Goal: Task Accomplishment & Management: Manage account settings

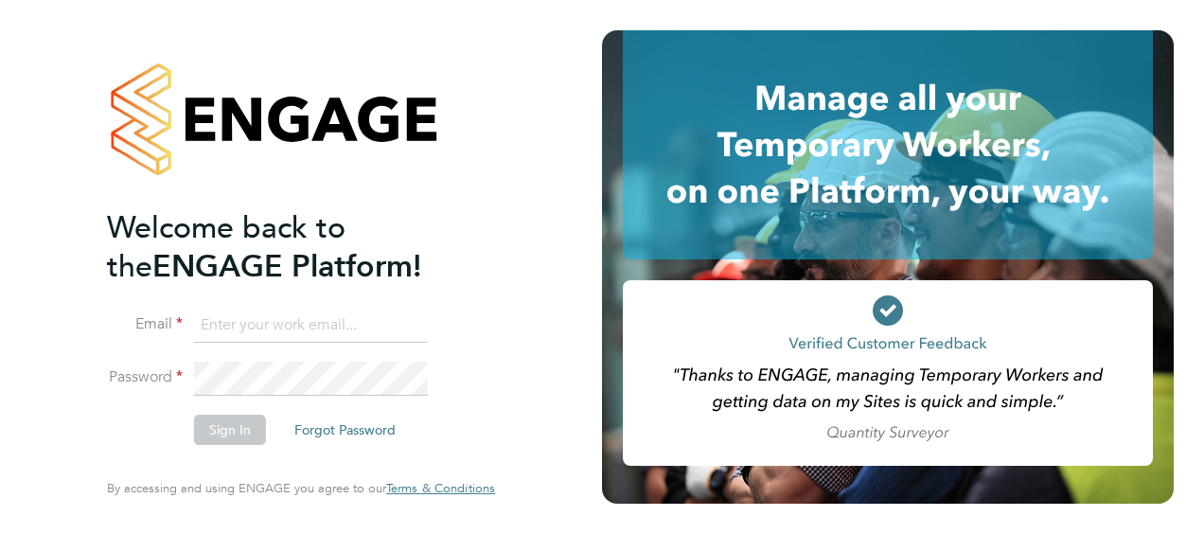
type input "nick.oshea@vistry.co.uk"
drag, startPoint x: 477, startPoint y: 439, endPoint x: 432, endPoint y: 441, distance: 45.5
click at [477, 439] on div "Welcome back to the ENGAGE Platform! Email [EMAIL_ADDRESS][PERSON_NAME][DOMAIN_…" at bounding box center [301, 263] width 388 height 466
click at [239, 426] on button "Sign In" at bounding box center [230, 430] width 72 height 30
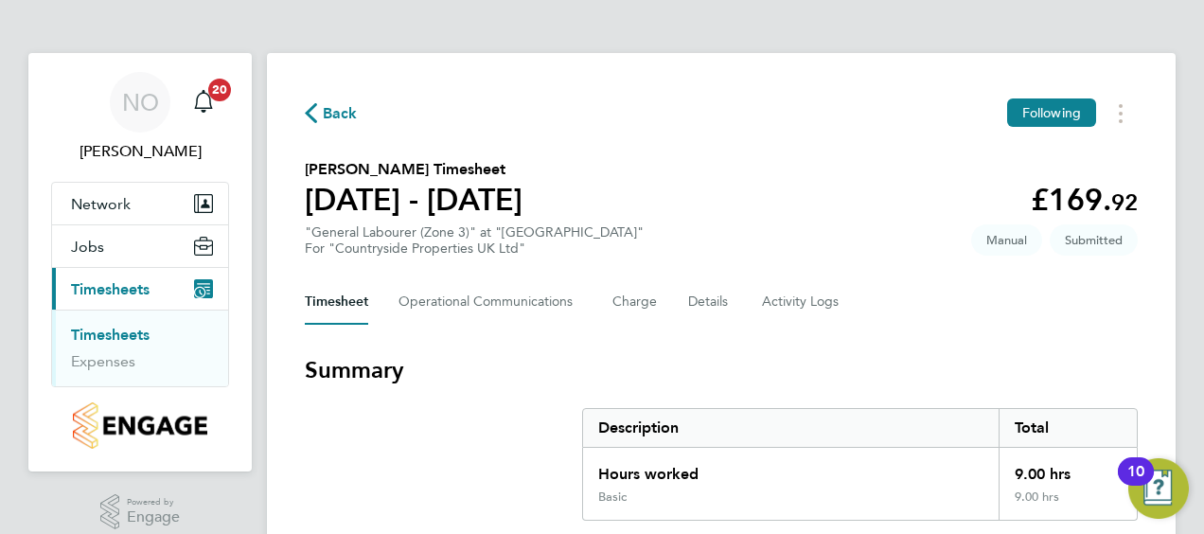
scroll to position [342, 0]
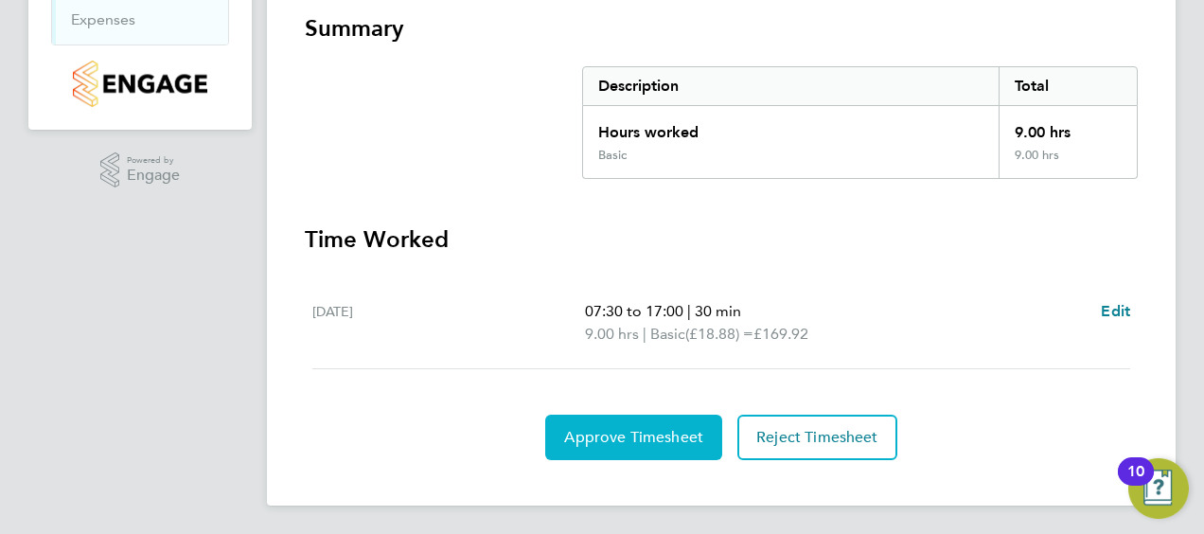
click at [630, 434] on span "Approve Timesheet" at bounding box center [633, 437] width 139 height 19
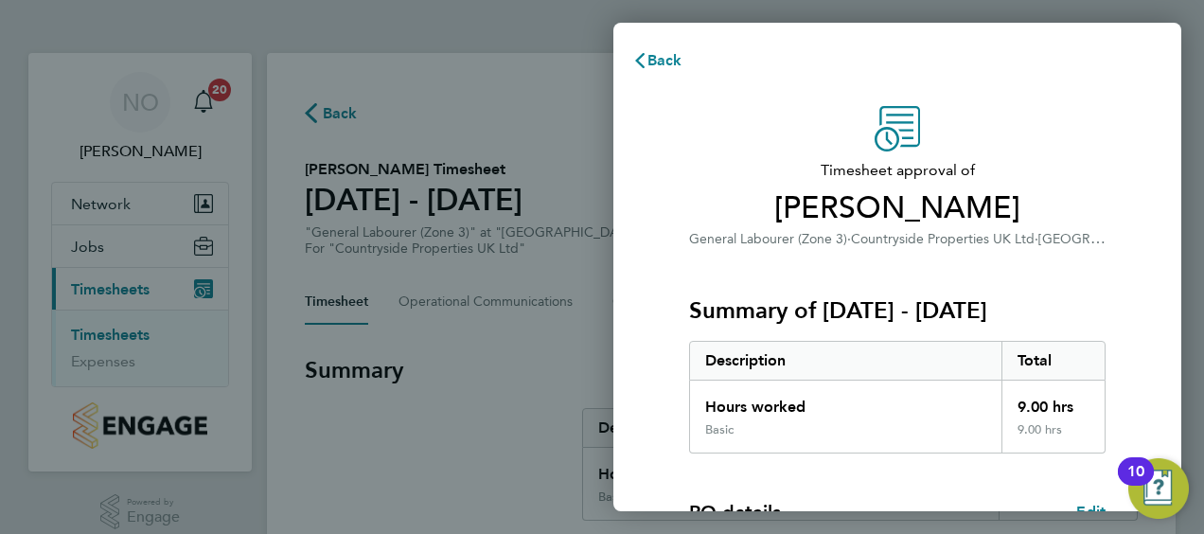
scroll to position [371, 0]
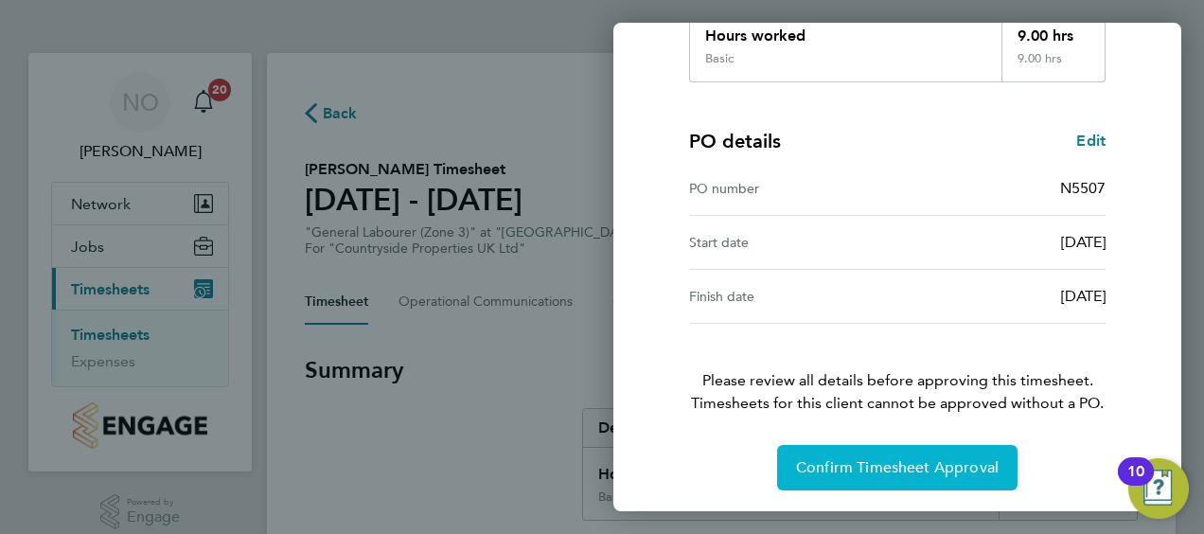
click at [898, 461] on span "Confirm Timesheet Approval" at bounding box center [897, 467] width 203 height 19
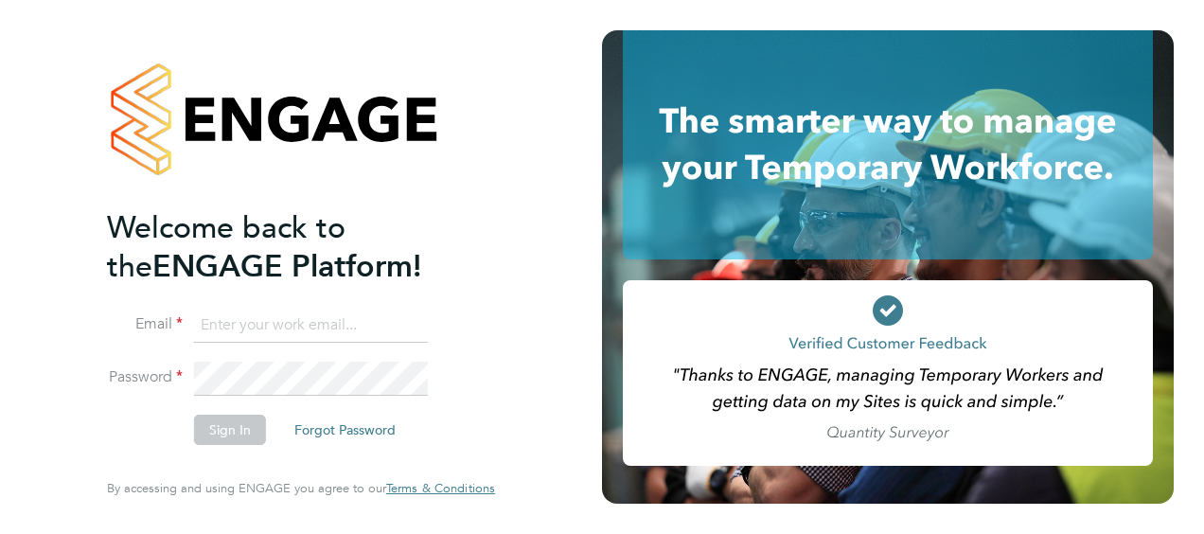
type input "[EMAIL_ADDRESS][PERSON_NAME][DOMAIN_NAME]"
click at [527, 423] on div "Welcome back to the ENGAGE Platform! Email [EMAIL_ADDRESS][PERSON_NAME][DOMAIN_…" at bounding box center [301, 267] width 464 height 534
click at [231, 426] on button "Sign In" at bounding box center [230, 430] width 72 height 30
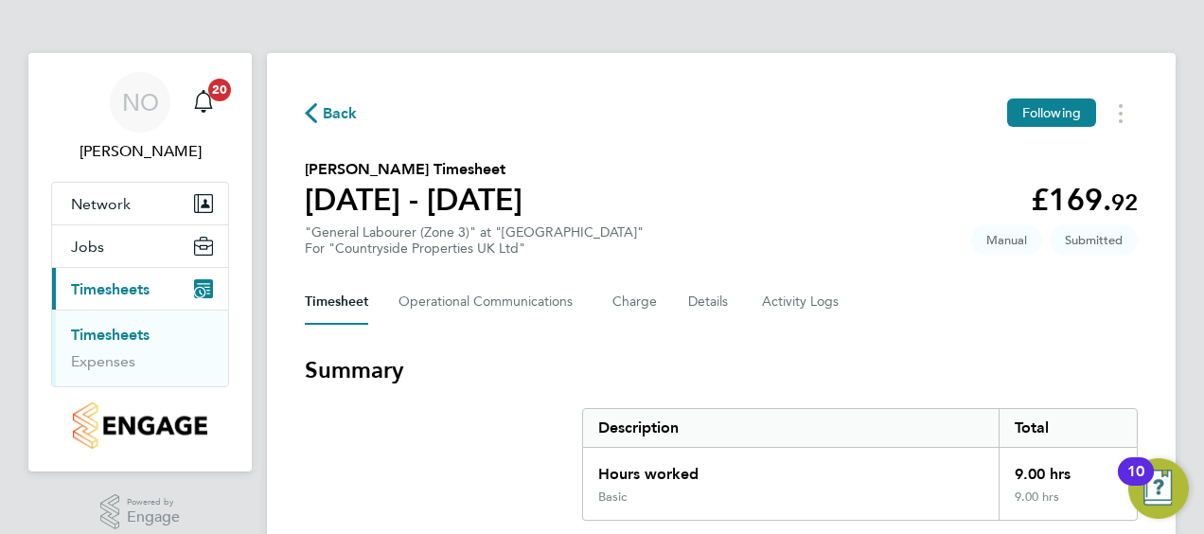
scroll to position [342, 0]
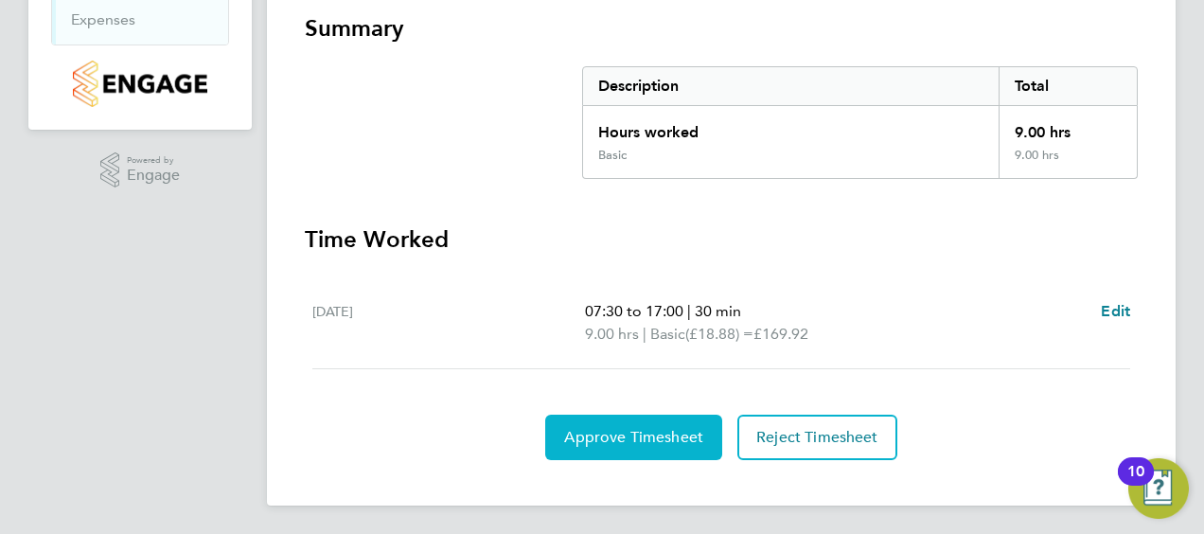
click at [642, 430] on span "Approve Timesheet" at bounding box center [633, 437] width 139 height 19
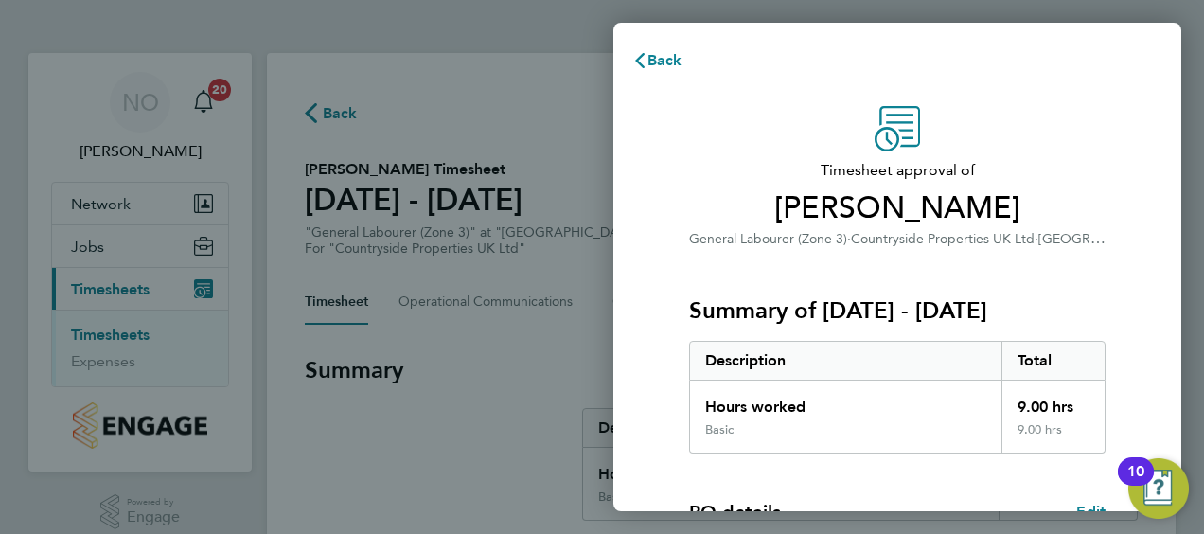
scroll to position [371, 0]
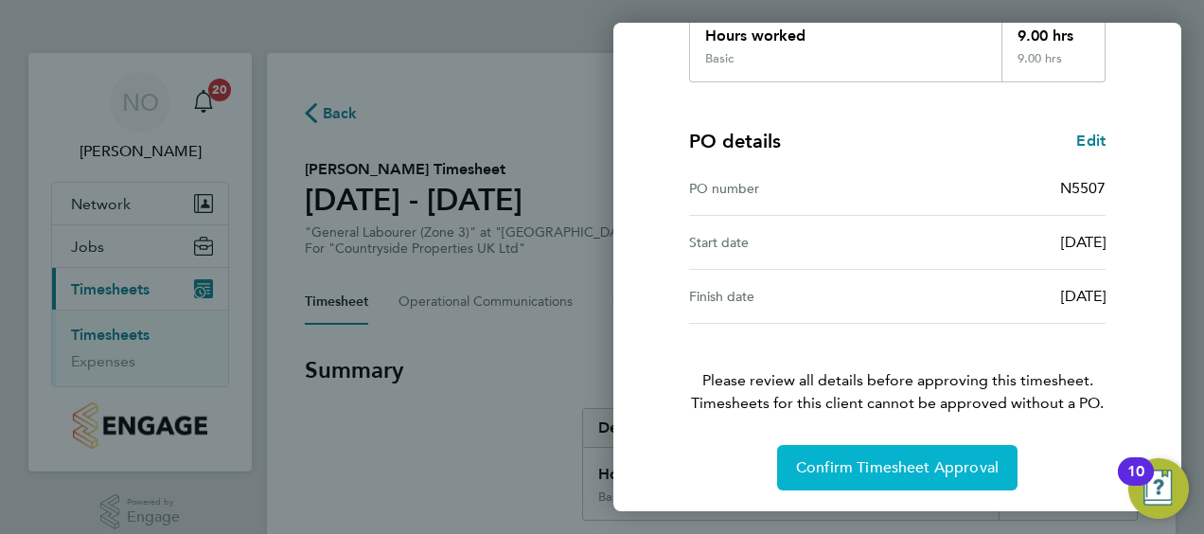
click at [877, 458] on span "Confirm Timesheet Approval" at bounding box center [897, 467] width 203 height 19
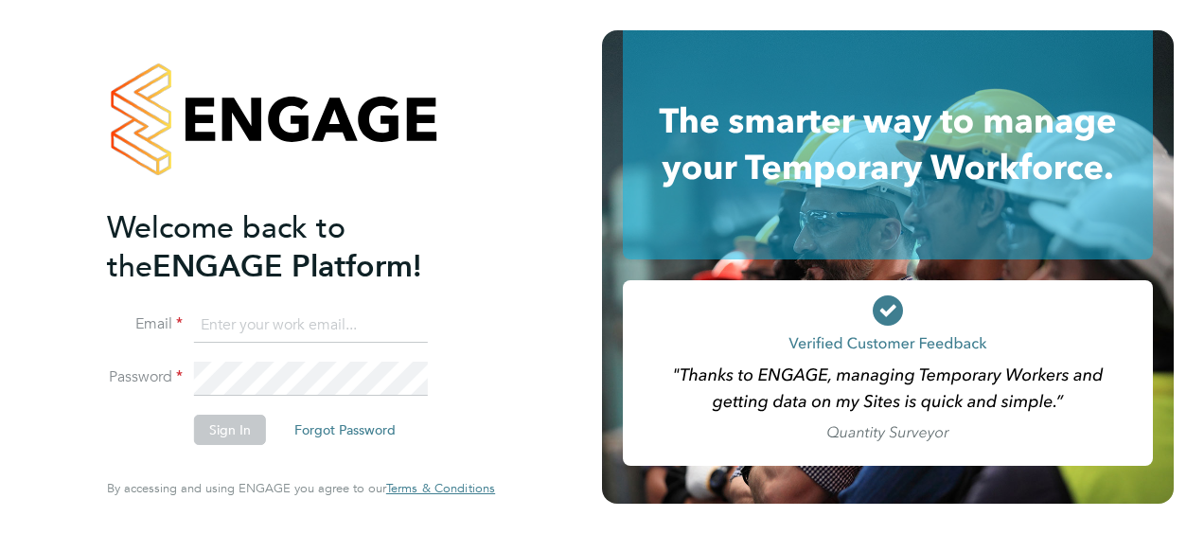
type input "[EMAIL_ADDRESS][PERSON_NAME][DOMAIN_NAME]"
click at [500, 409] on div "Welcome back to the ENGAGE Platform! Email [EMAIL_ADDRESS][PERSON_NAME][DOMAIN_…" at bounding box center [301, 267] width 464 height 534
click at [201, 430] on button "Sign In" at bounding box center [230, 430] width 72 height 30
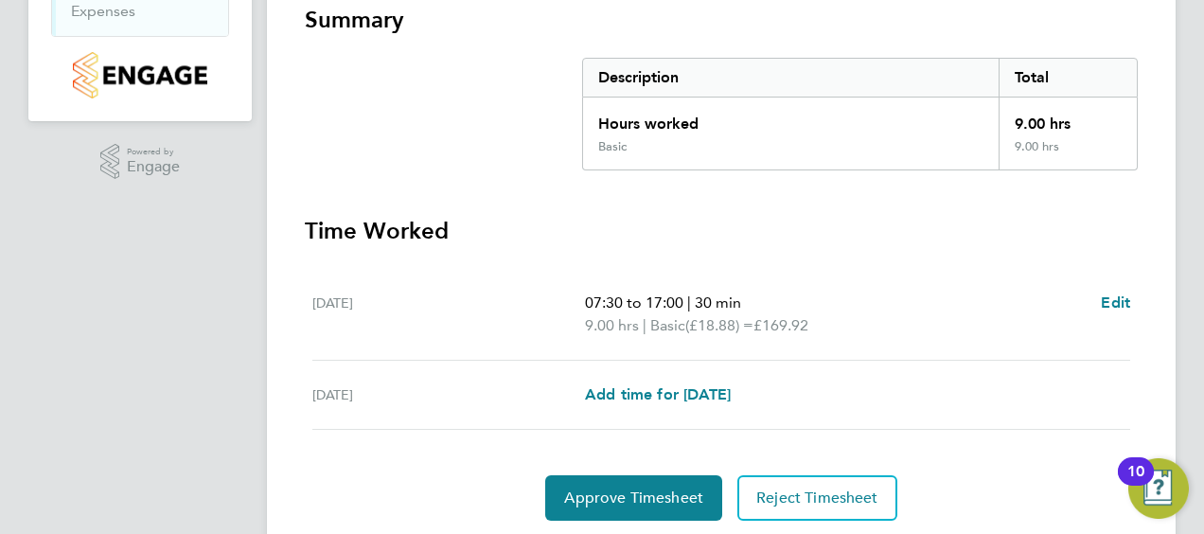
scroll to position [411, 0]
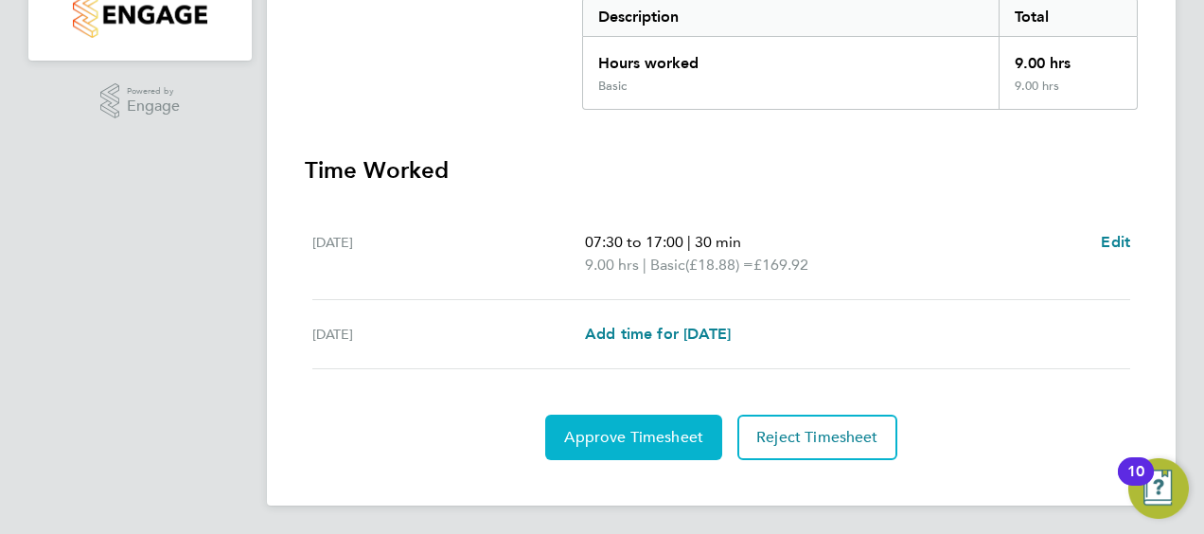
click at [634, 435] on span "Approve Timesheet" at bounding box center [633, 437] width 139 height 19
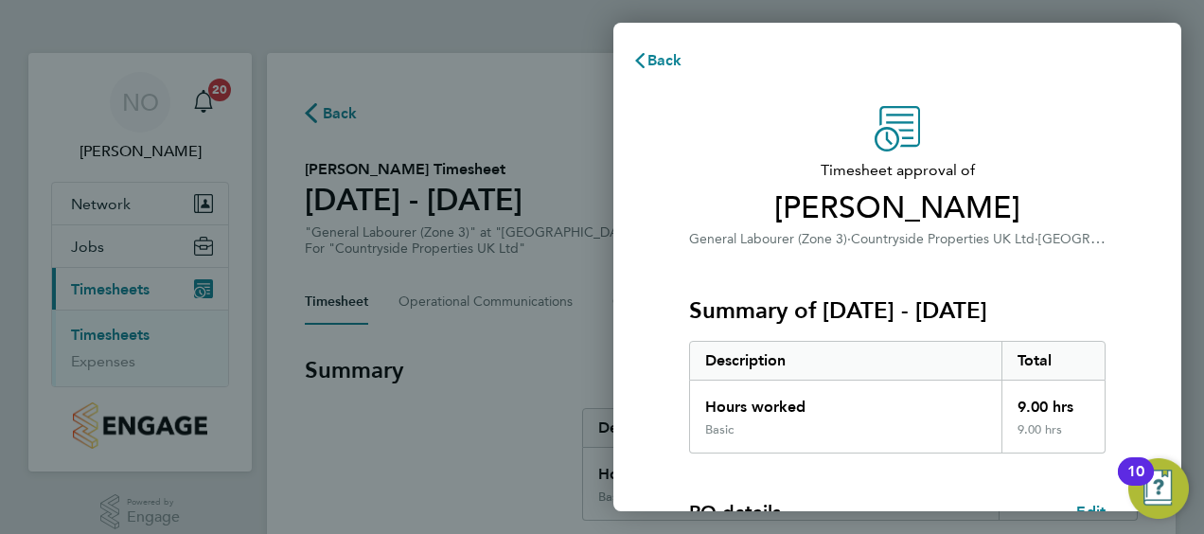
scroll to position [371, 0]
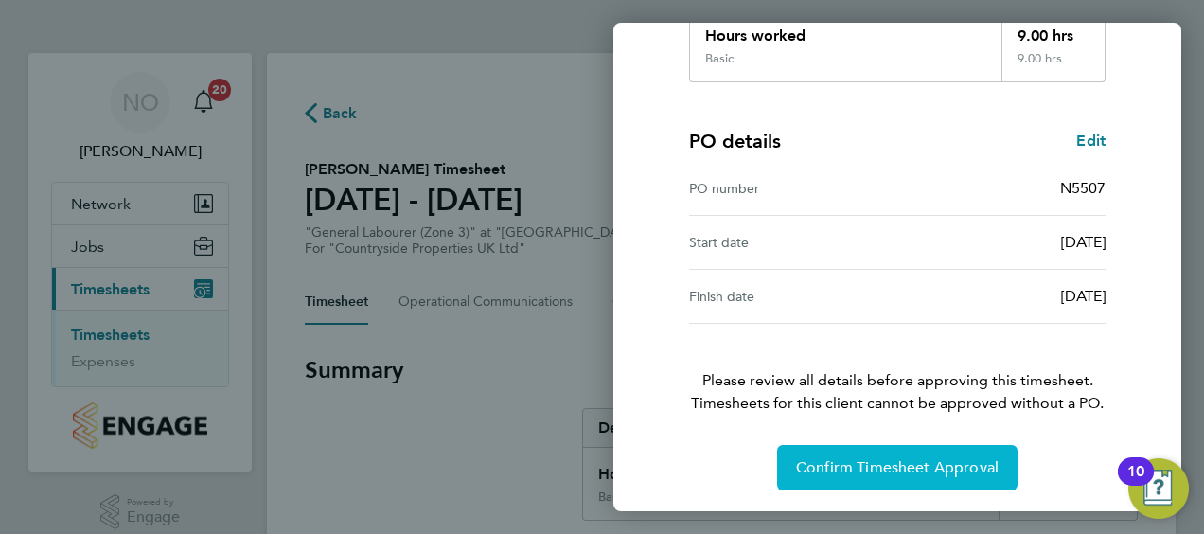
click at [882, 453] on button "Confirm Timesheet Approval" at bounding box center [897, 467] width 240 height 45
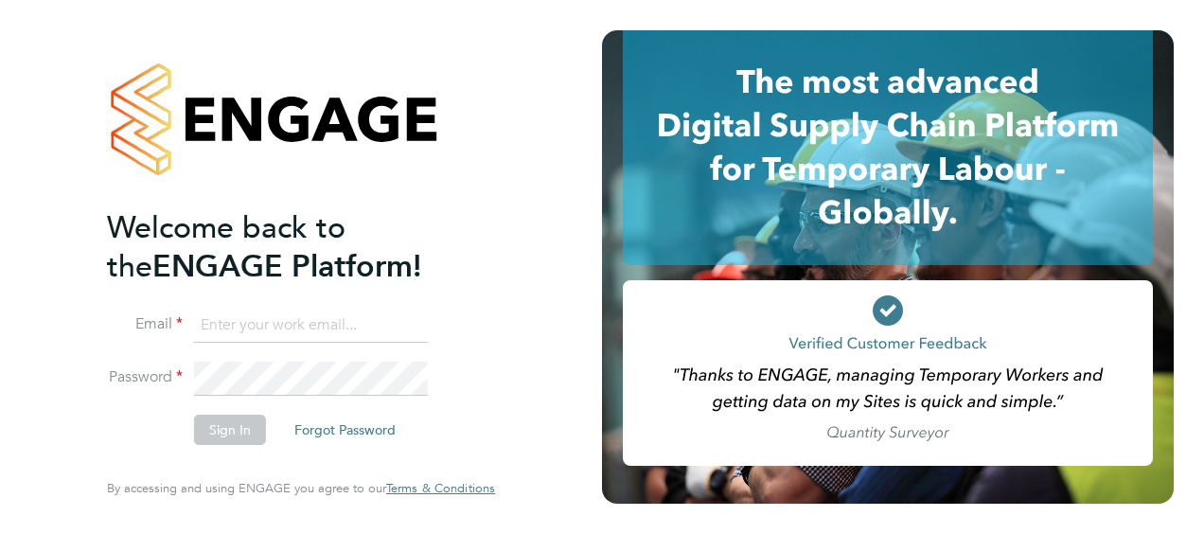
type input "nick.oshea@vistry.co.uk"
click at [539, 439] on div "Welcome back to the ENGAGE Platform! Email nick.oshea@vistry.co.uk Password Sig…" at bounding box center [301, 267] width 602 height 534
click at [219, 428] on button "Sign In" at bounding box center [230, 430] width 72 height 30
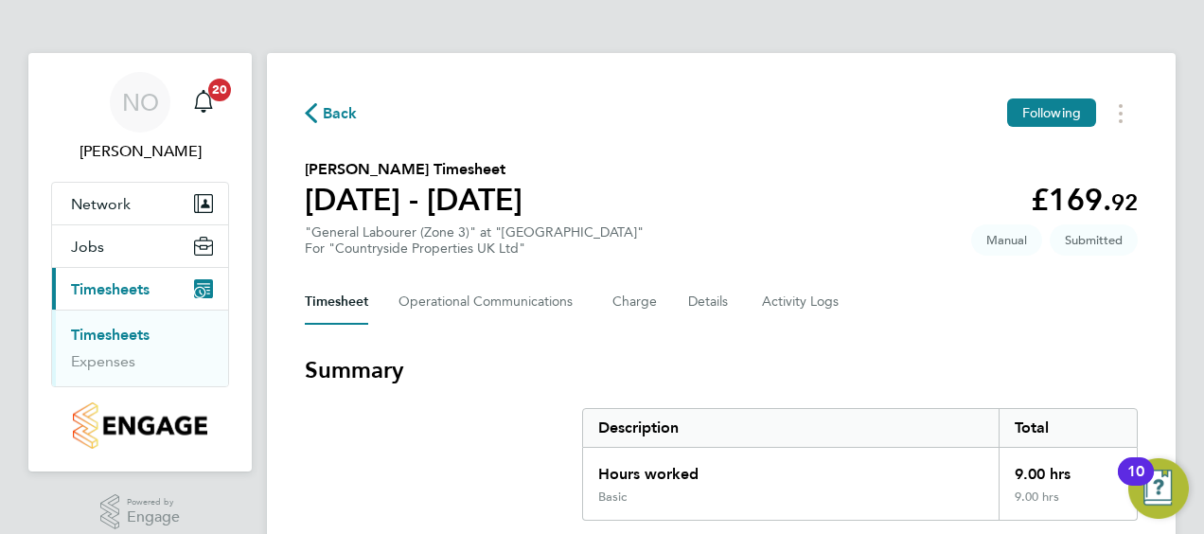
scroll to position [411, 0]
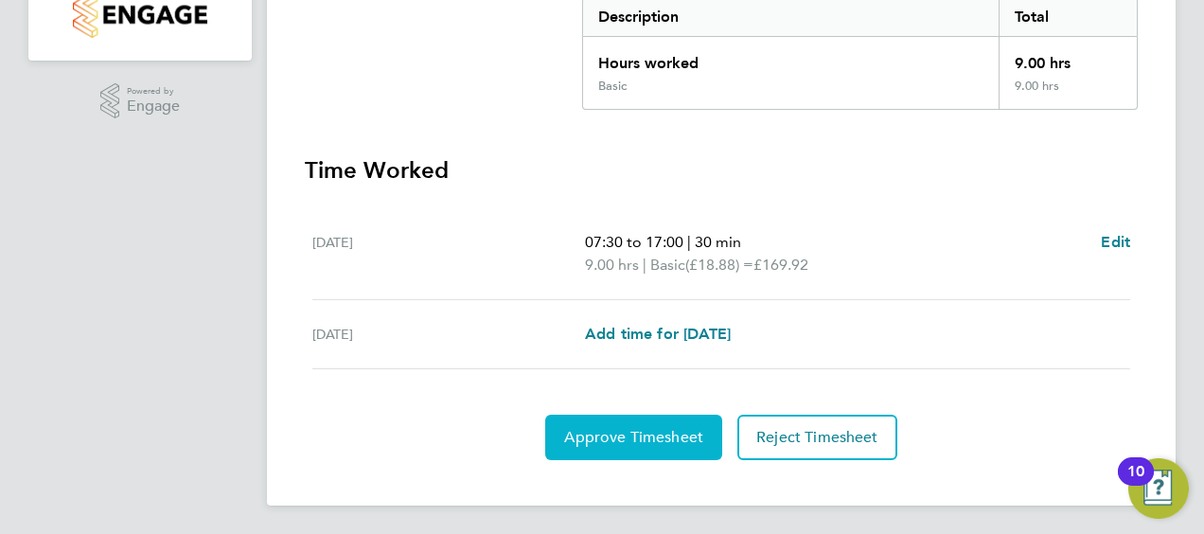
click at [612, 424] on button "Approve Timesheet" at bounding box center [633, 437] width 177 height 45
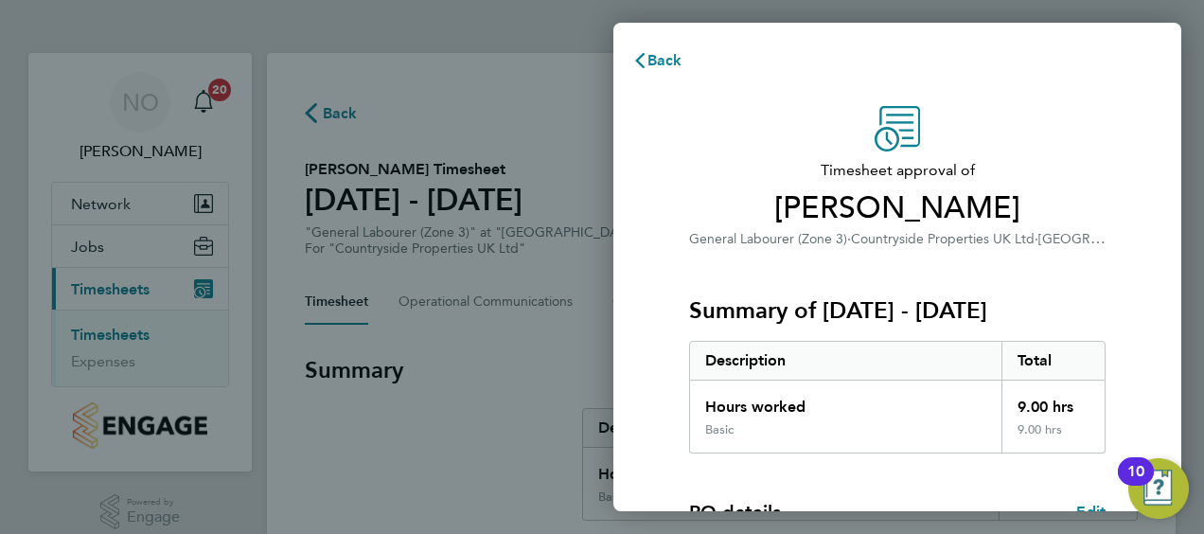
scroll to position [371, 0]
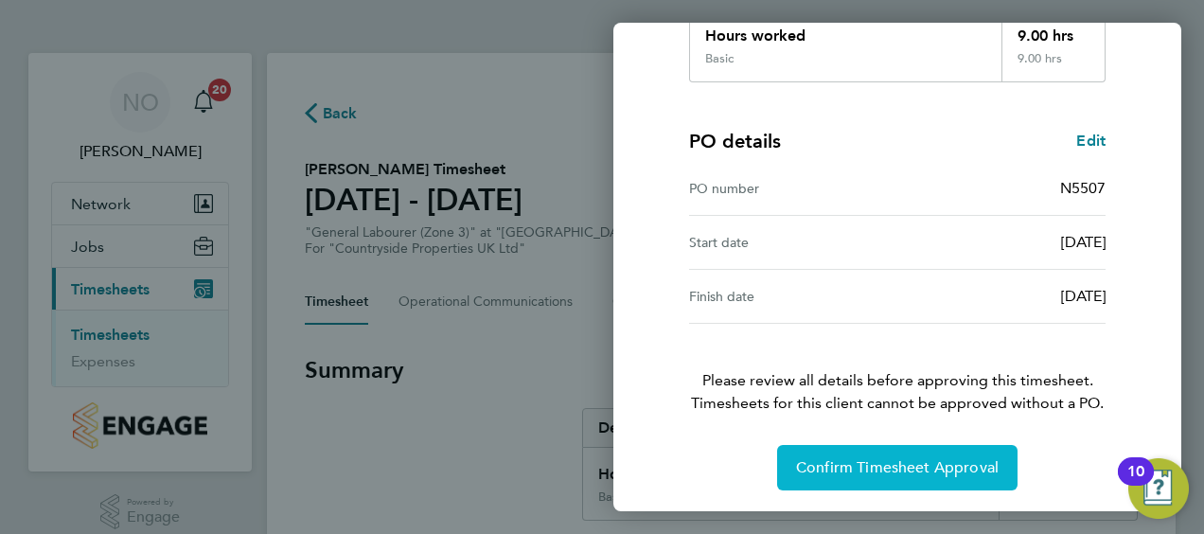
click at [871, 462] on span "Confirm Timesheet Approval" at bounding box center [897, 467] width 203 height 19
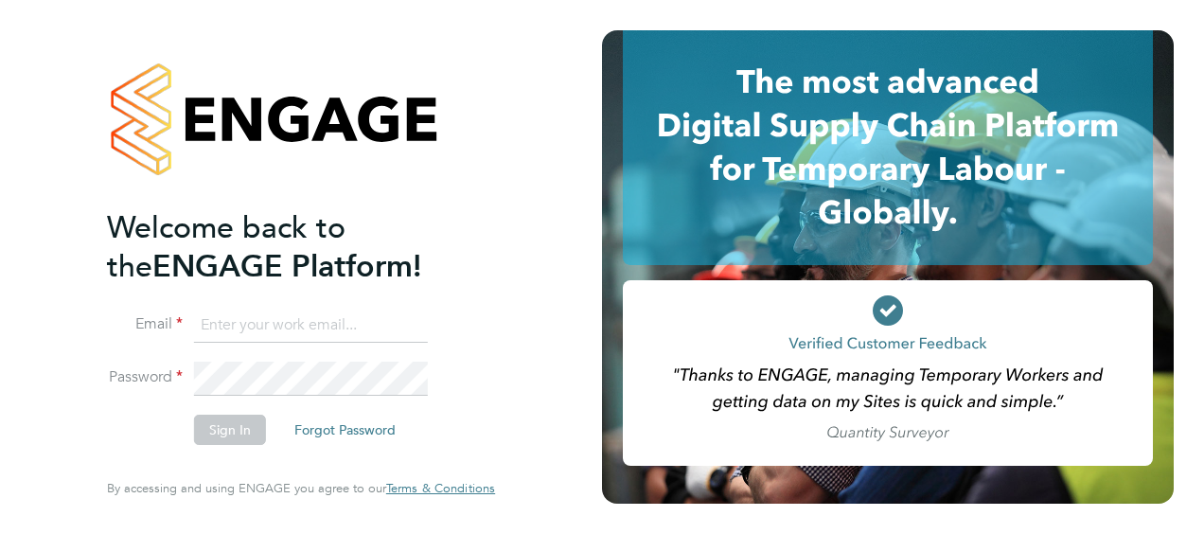
type input "[EMAIL_ADDRESS][PERSON_NAME][DOMAIN_NAME]"
click at [518, 420] on div "Welcome back to the ENGAGE Platform! Email [EMAIL_ADDRESS][PERSON_NAME][DOMAIN_…" at bounding box center [301, 267] width 464 height 534
click at [244, 426] on button "Sign In" at bounding box center [230, 430] width 72 height 30
click at [244, 426] on div "Sorry, we are having problems connecting to our services." at bounding box center [301, 267] width 602 height 534
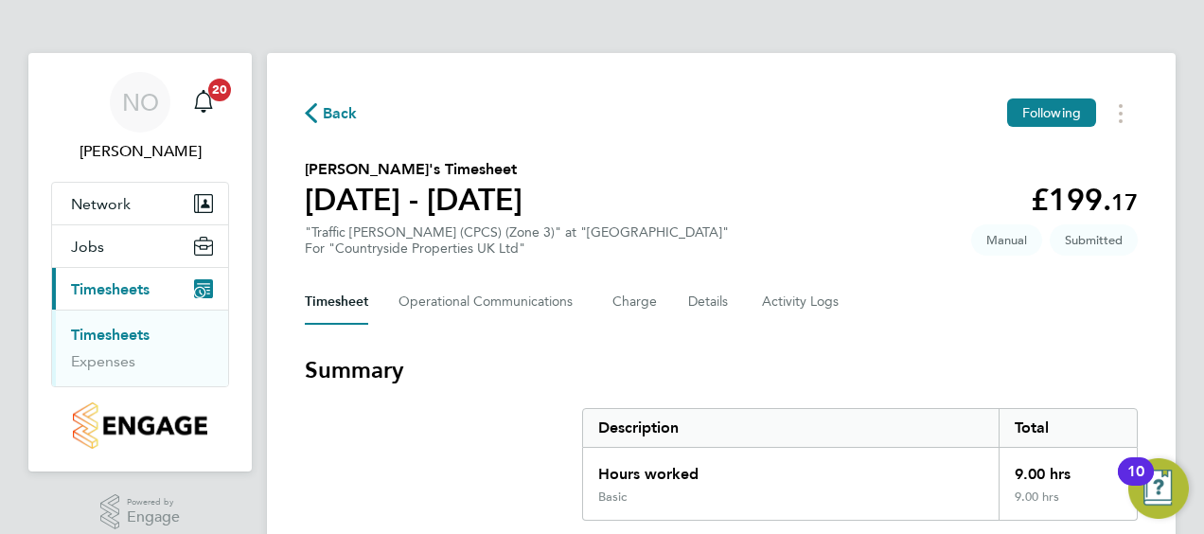
scroll to position [342, 0]
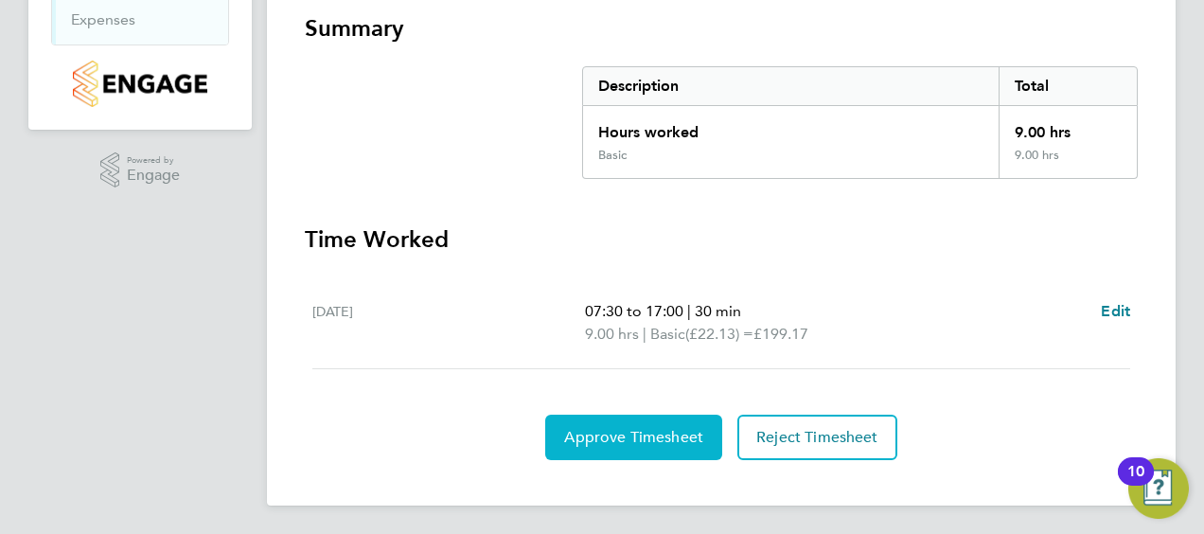
click at [625, 434] on span "Approve Timesheet" at bounding box center [633, 437] width 139 height 19
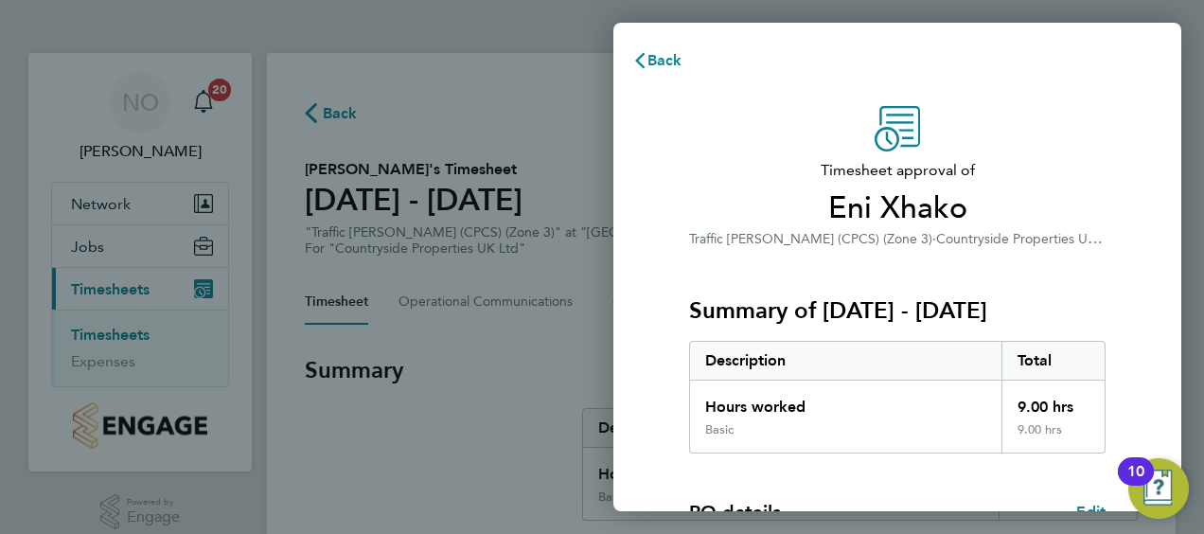
scroll to position [371, 0]
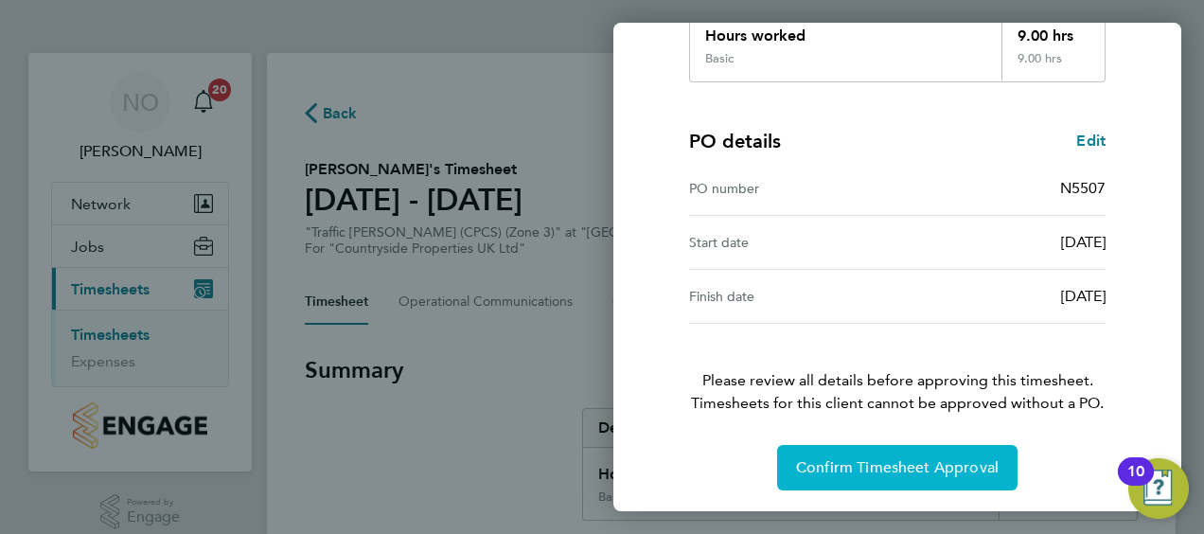
click at [841, 468] on span "Confirm Timesheet Approval" at bounding box center [897, 467] width 203 height 19
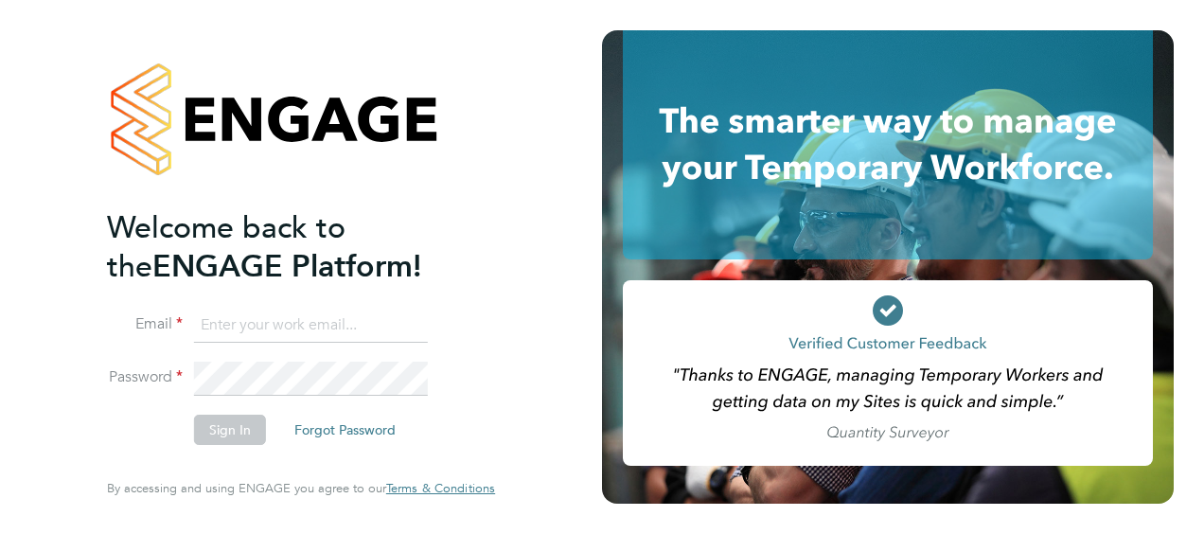
type input "[EMAIL_ADDRESS][PERSON_NAME][DOMAIN_NAME]"
click at [514, 436] on div "Welcome back to the ENGAGE Platform! Email [EMAIL_ADDRESS][PERSON_NAME][DOMAIN_…" at bounding box center [301, 267] width 464 height 534
click at [222, 420] on button "Sign In" at bounding box center [230, 430] width 72 height 30
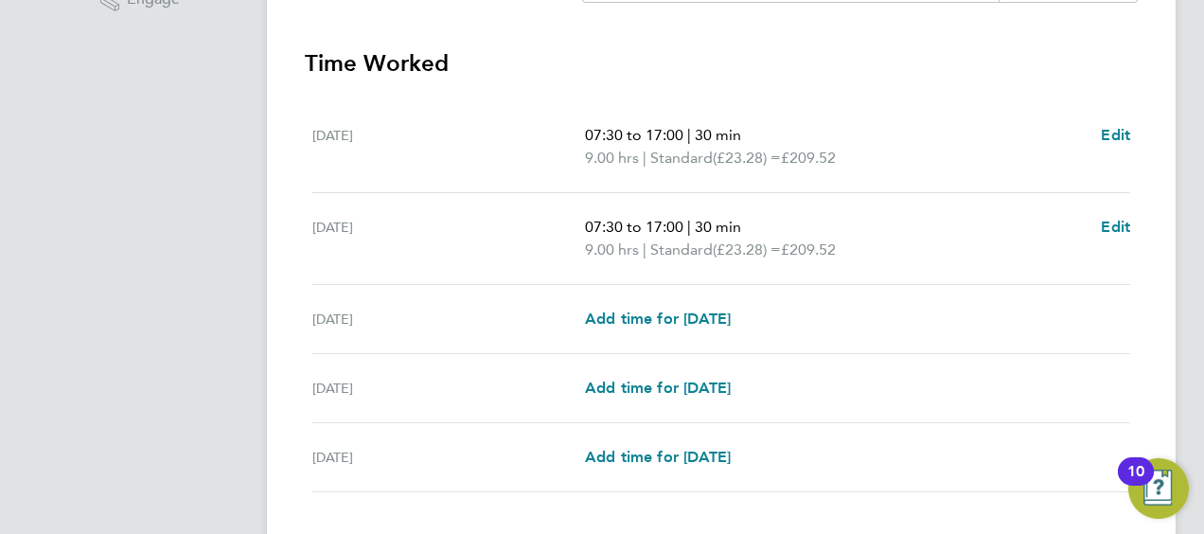
scroll to position [640, 0]
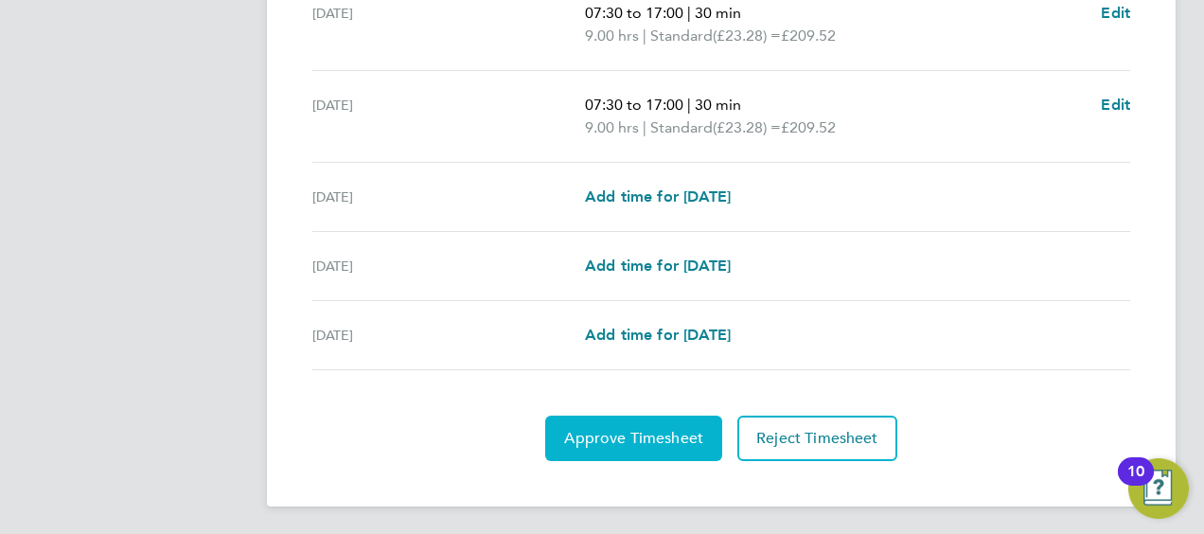
click at [598, 434] on span "Approve Timesheet" at bounding box center [633, 438] width 139 height 19
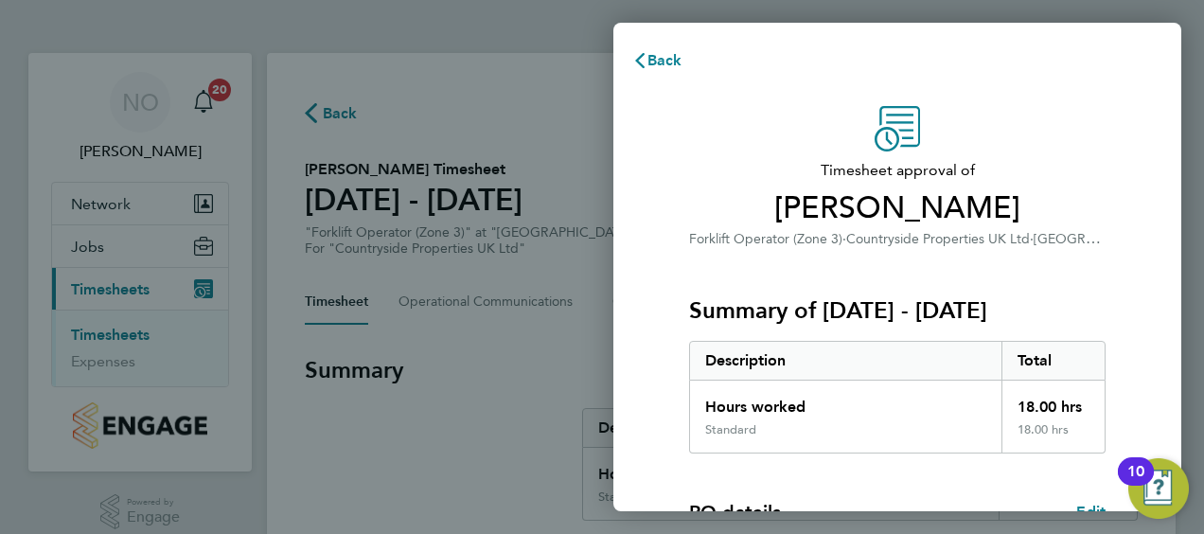
scroll to position [371, 0]
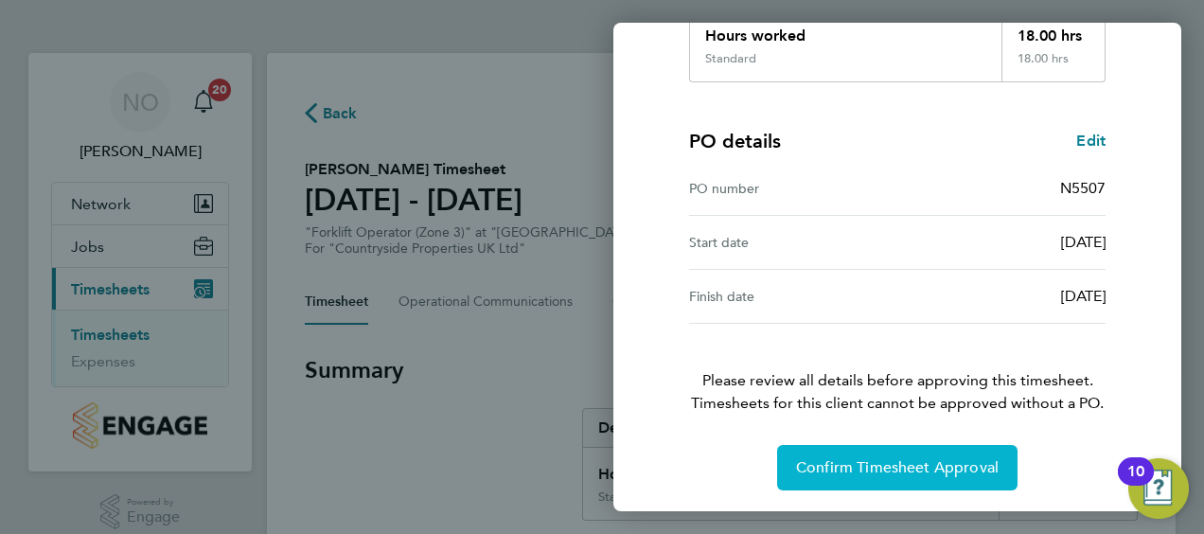
click at [868, 462] on span "Confirm Timesheet Approval" at bounding box center [897, 467] width 203 height 19
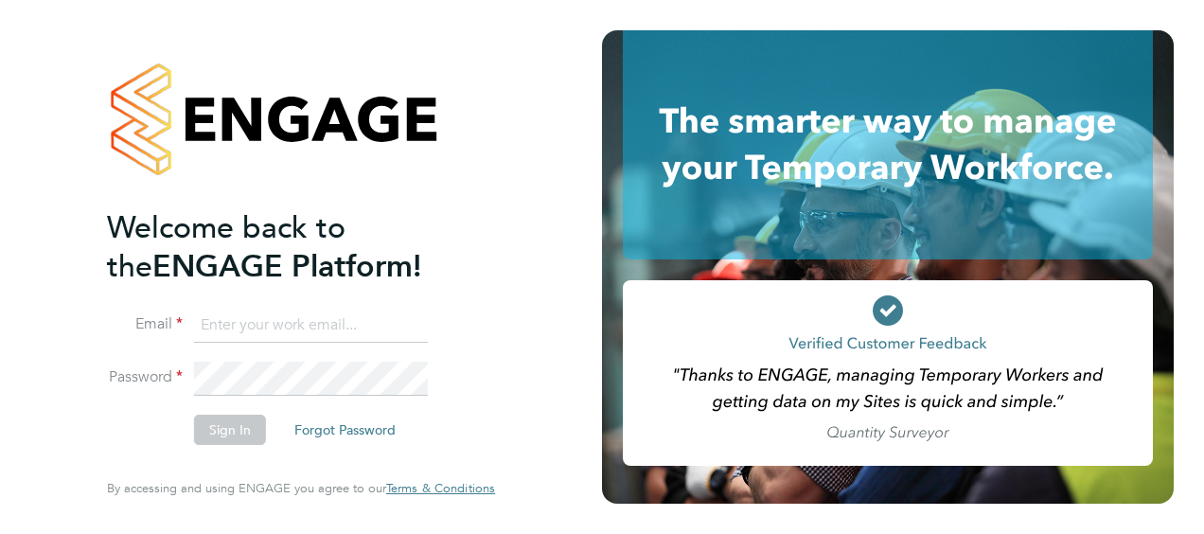
type input "[EMAIL_ADDRESS][PERSON_NAME][DOMAIN_NAME]"
click at [493, 358] on div "Welcome back to the ENGAGE Platform! Email [EMAIL_ADDRESS][PERSON_NAME][DOMAIN_…" at bounding box center [301, 263] width 388 height 466
click at [218, 422] on button "Sign In" at bounding box center [230, 430] width 72 height 30
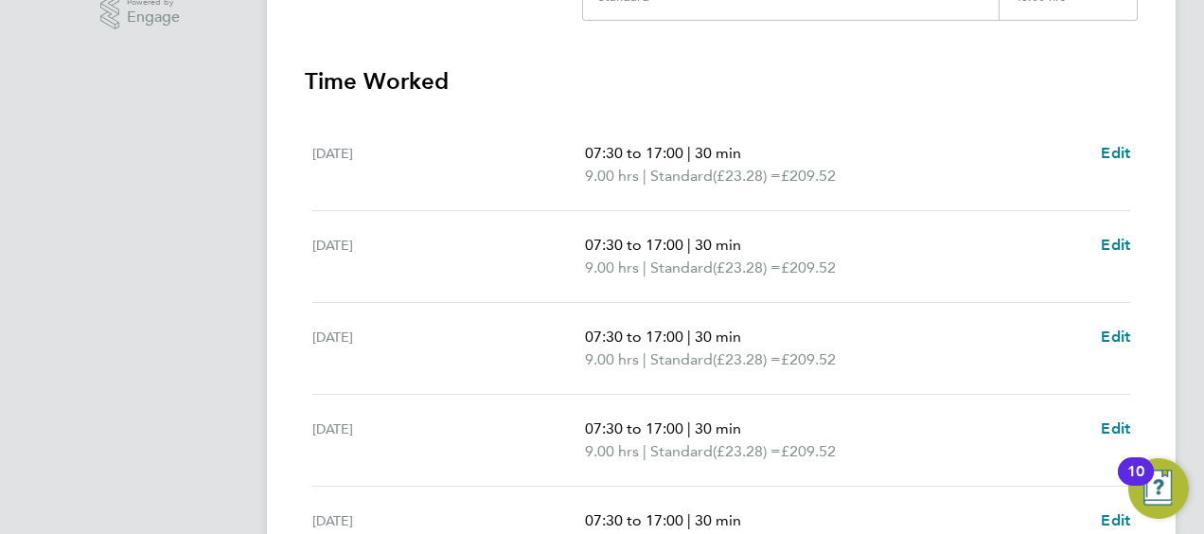
scroll to position [845, 0]
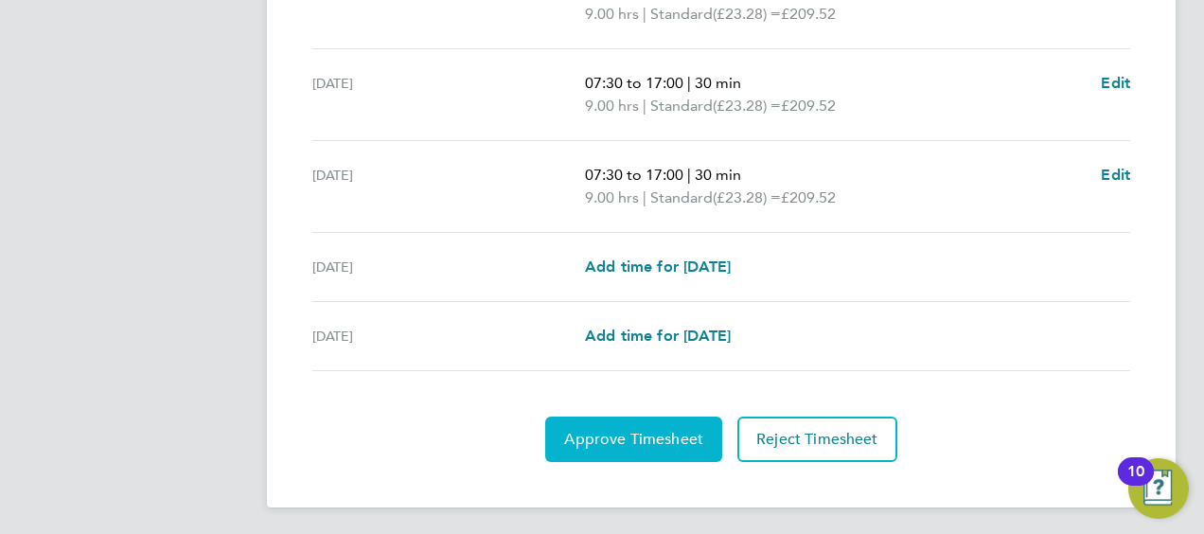
click at [659, 430] on span "Approve Timesheet" at bounding box center [633, 439] width 139 height 19
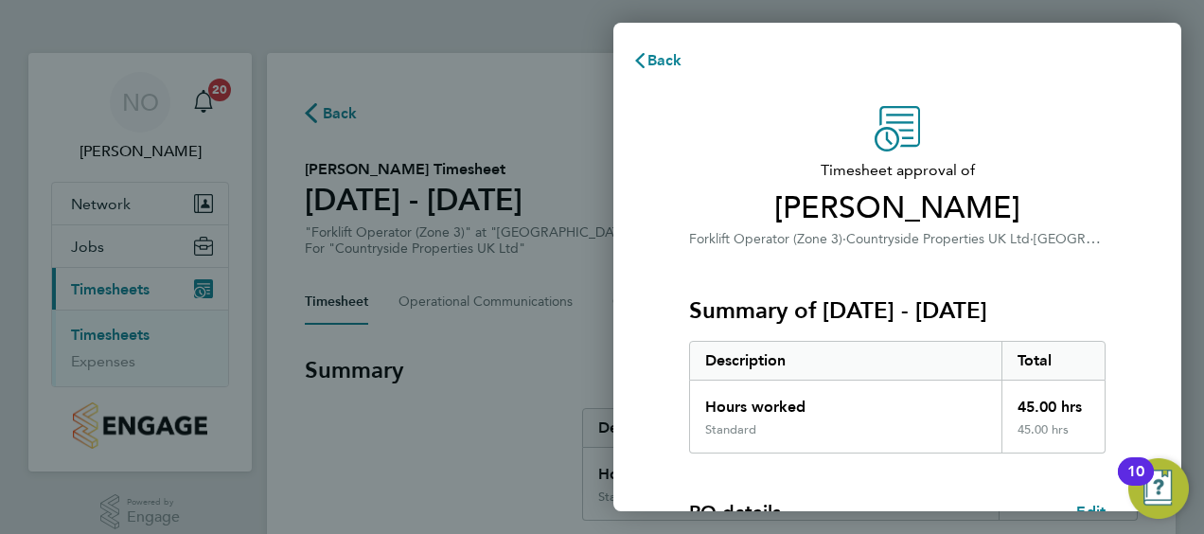
scroll to position [371, 0]
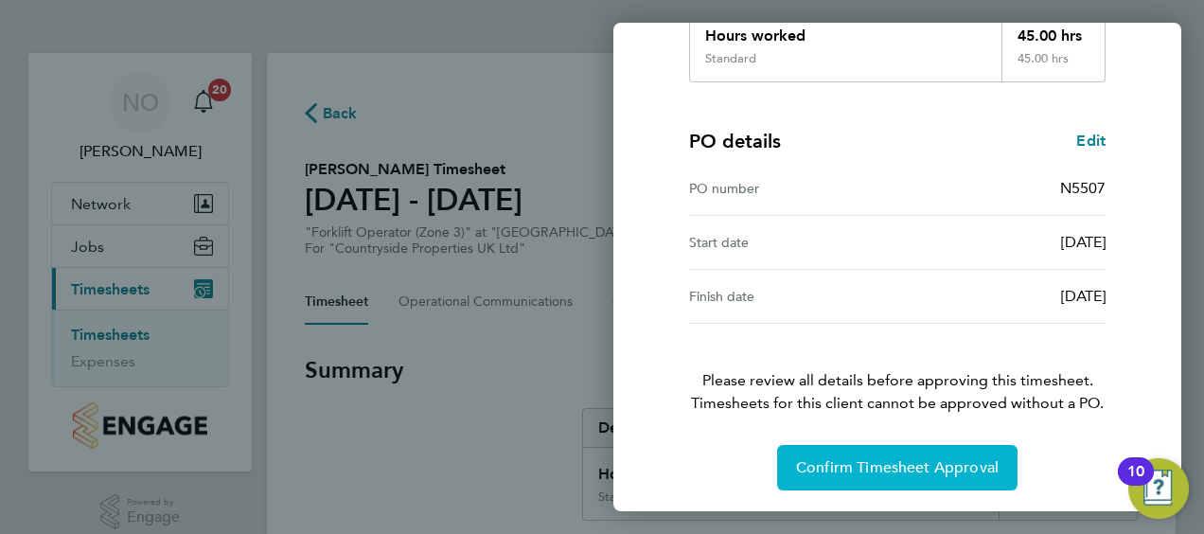
click at [892, 462] on span "Confirm Timesheet Approval" at bounding box center [897, 467] width 203 height 19
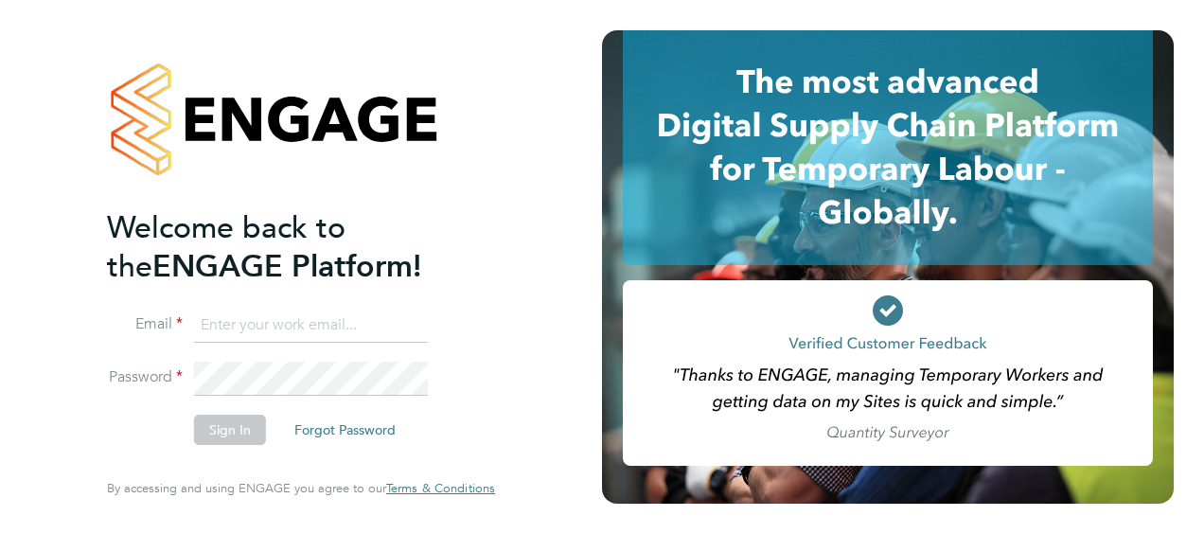
type input "[EMAIL_ADDRESS][PERSON_NAME][DOMAIN_NAME]"
click at [536, 381] on div "Welcome back to the ENGAGE Platform! Email nick.oshea@vistry.co.uk Password Sig…" at bounding box center [301, 267] width 602 height 534
click at [208, 423] on button "Sign In" at bounding box center [230, 430] width 72 height 30
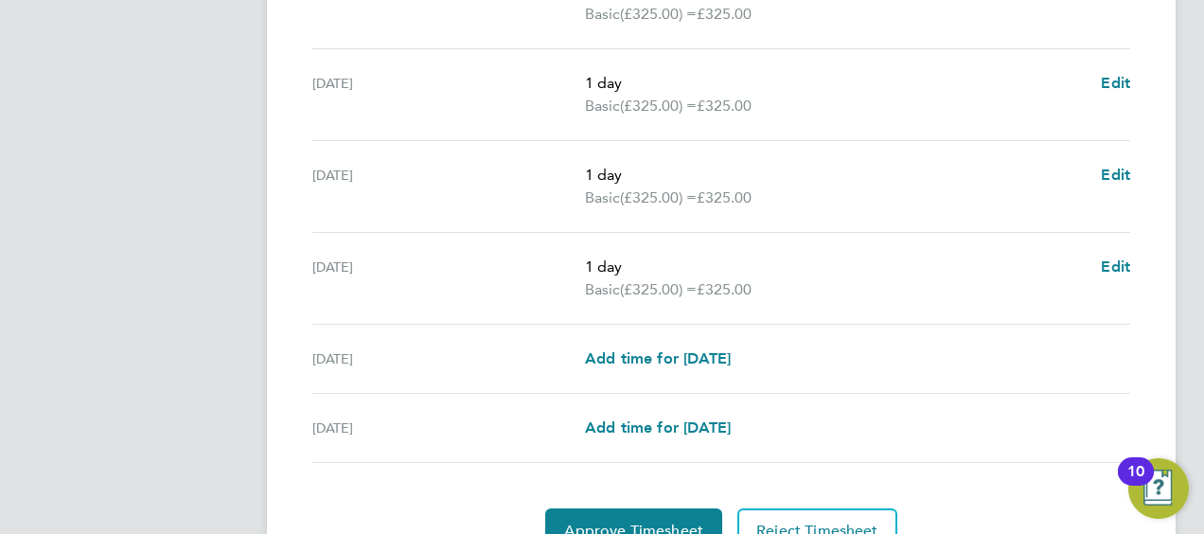
scroll to position [845, 0]
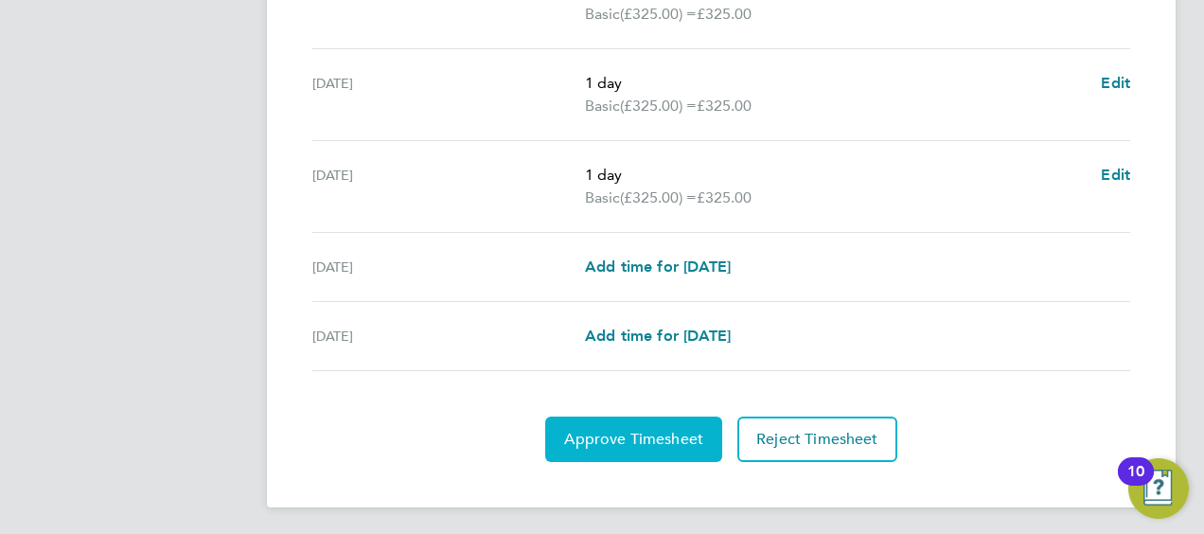
click at [625, 424] on button "Approve Timesheet" at bounding box center [633, 439] width 177 height 45
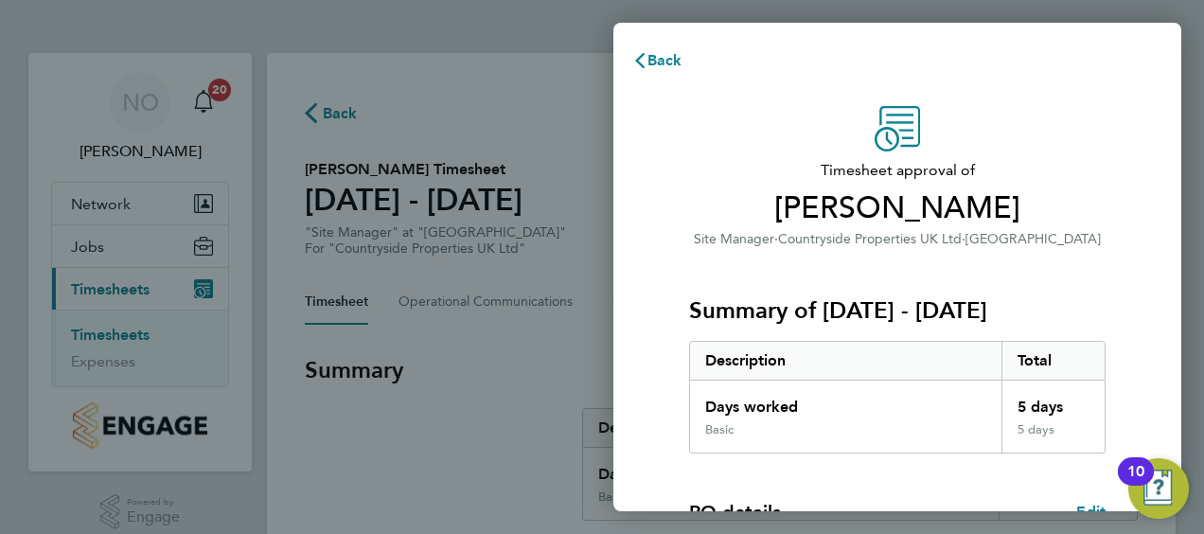
scroll to position [371, 0]
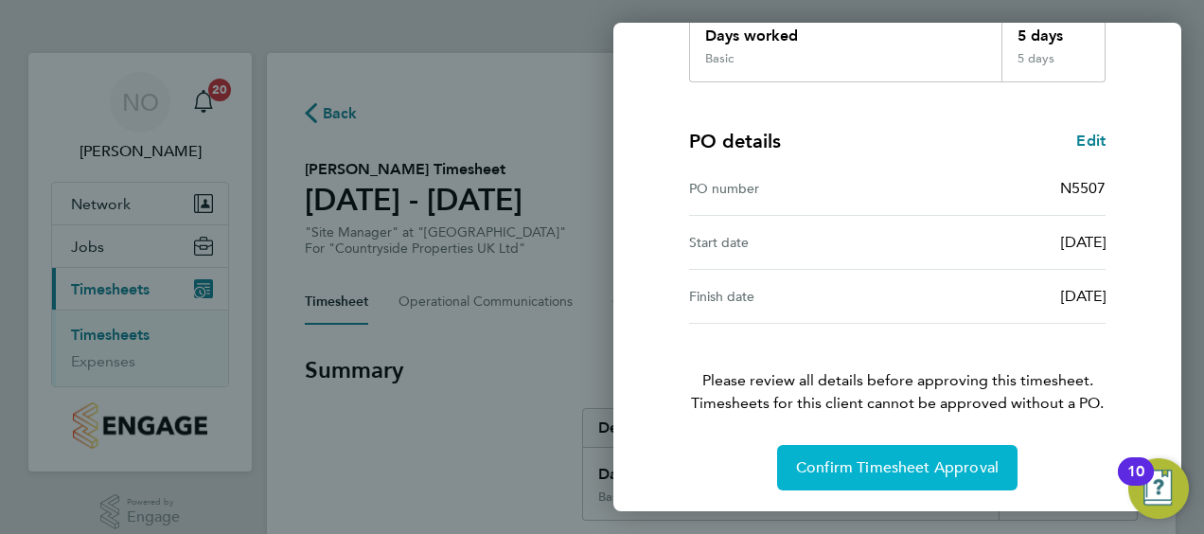
click at [898, 468] on span "Confirm Timesheet Approval" at bounding box center [897, 467] width 203 height 19
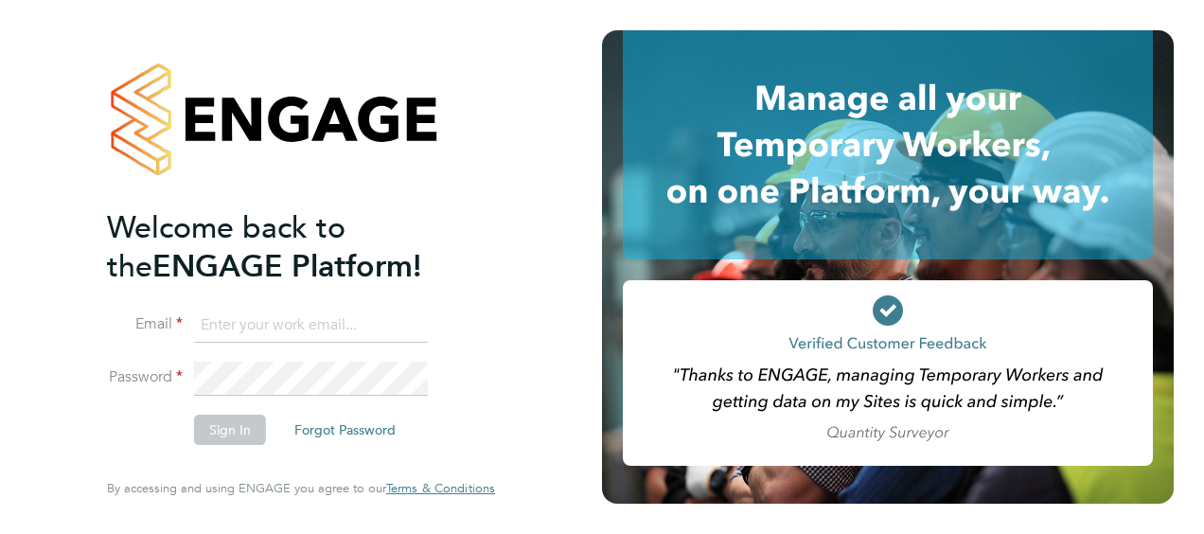
type input "[EMAIL_ADDRESS][PERSON_NAME][DOMAIN_NAME]"
click at [470, 405] on li "Password" at bounding box center [291, 388] width 369 height 52
click at [235, 425] on button "Sign In" at bounding box center [230, 430] width 72 height 30
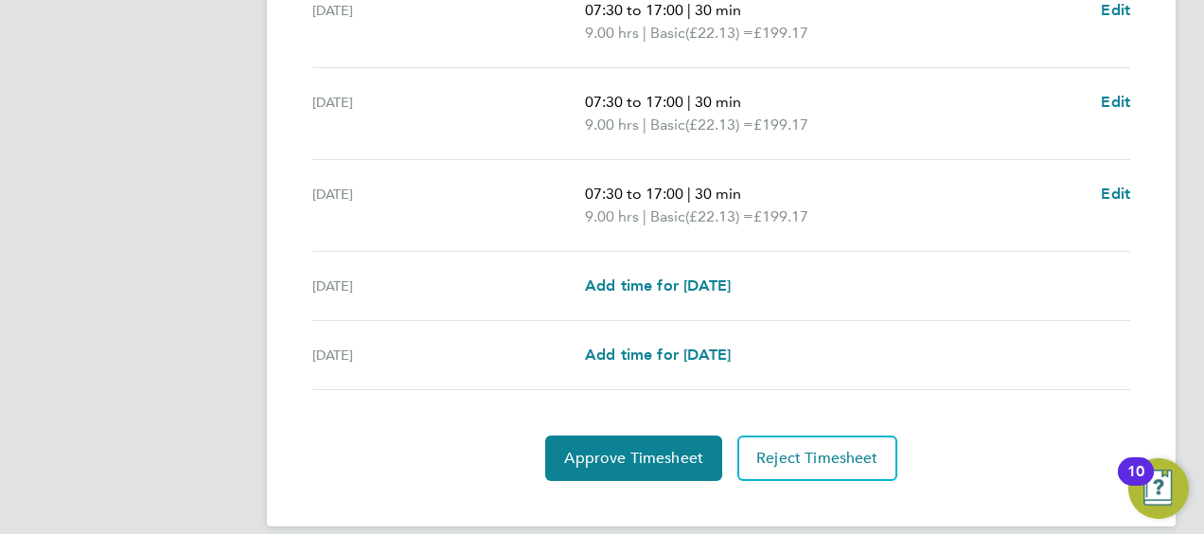
scroll to position [845, 0]
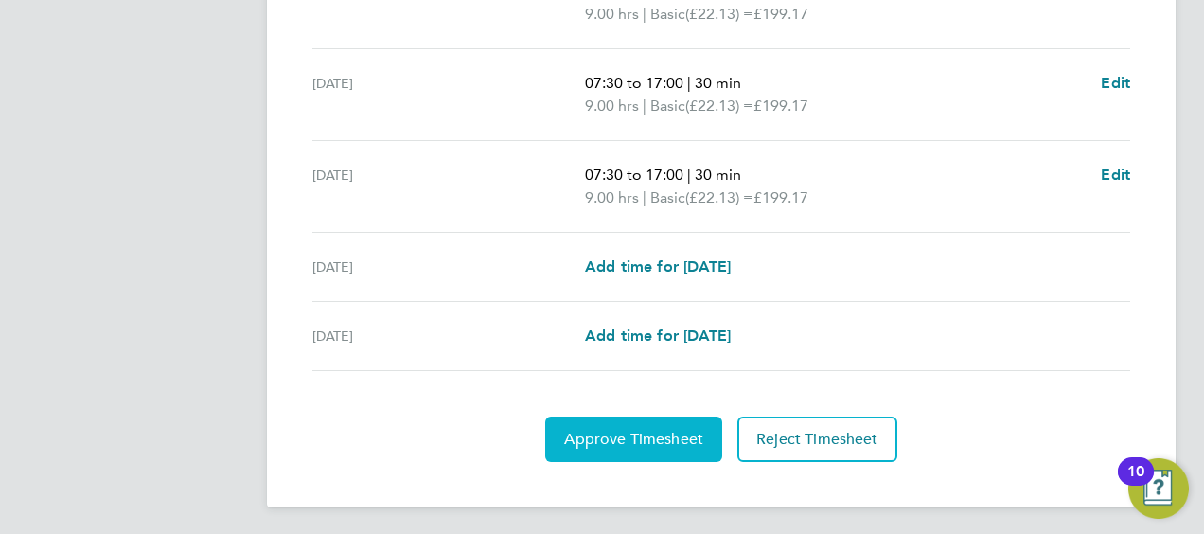
click at [612, 434] on span "Approve Timesheet" at bounding box center [633, 439] width 139 height 19
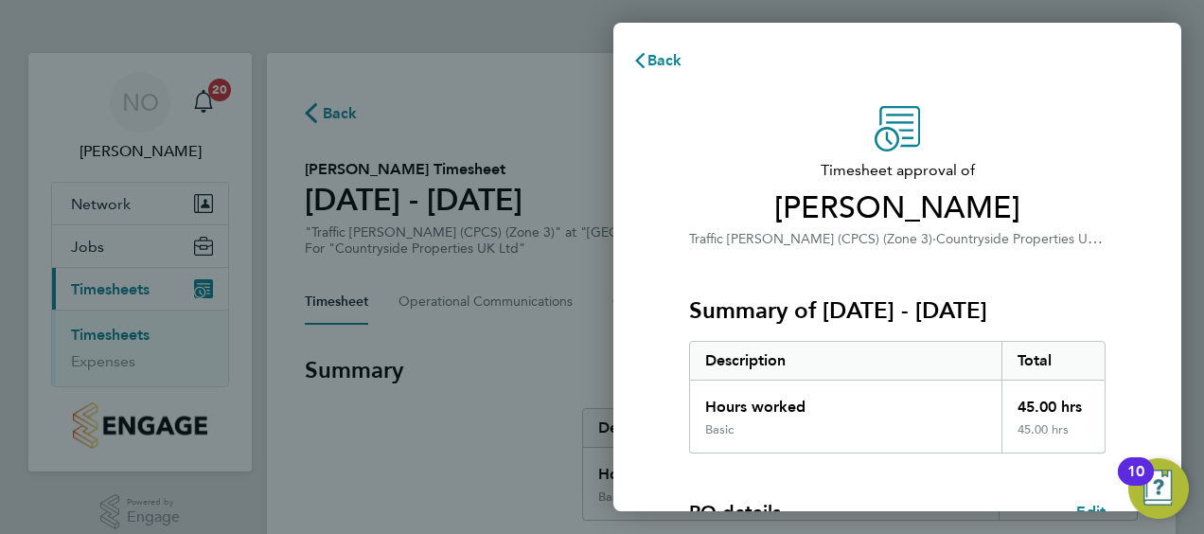
scroll to position [371, 0]
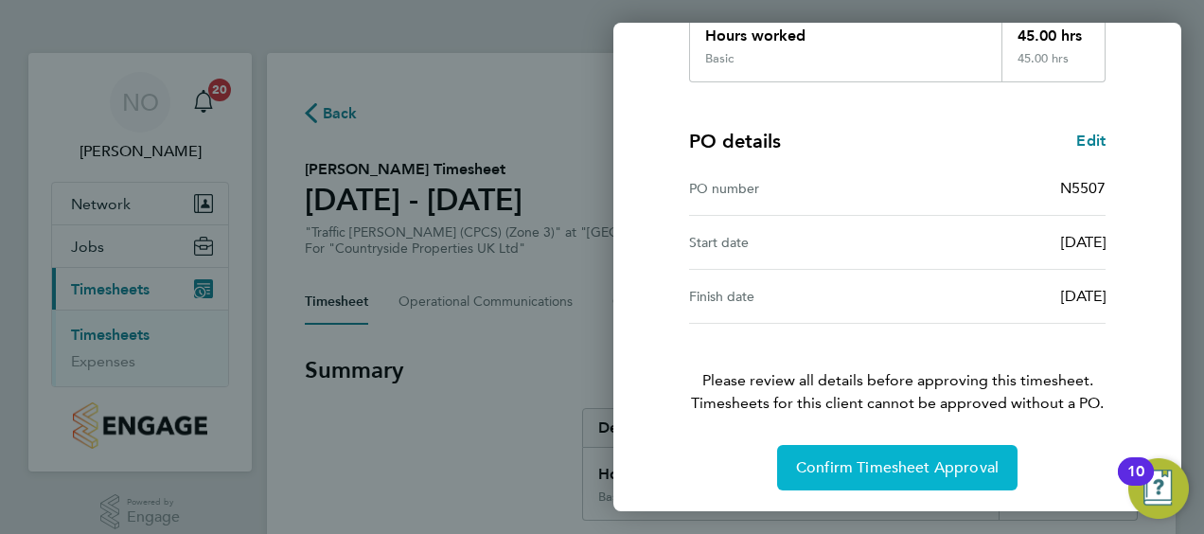
click at [887, 465] on span "Confirm Timesheet Approval" at bounding box center [897, 467] width 203 height 19
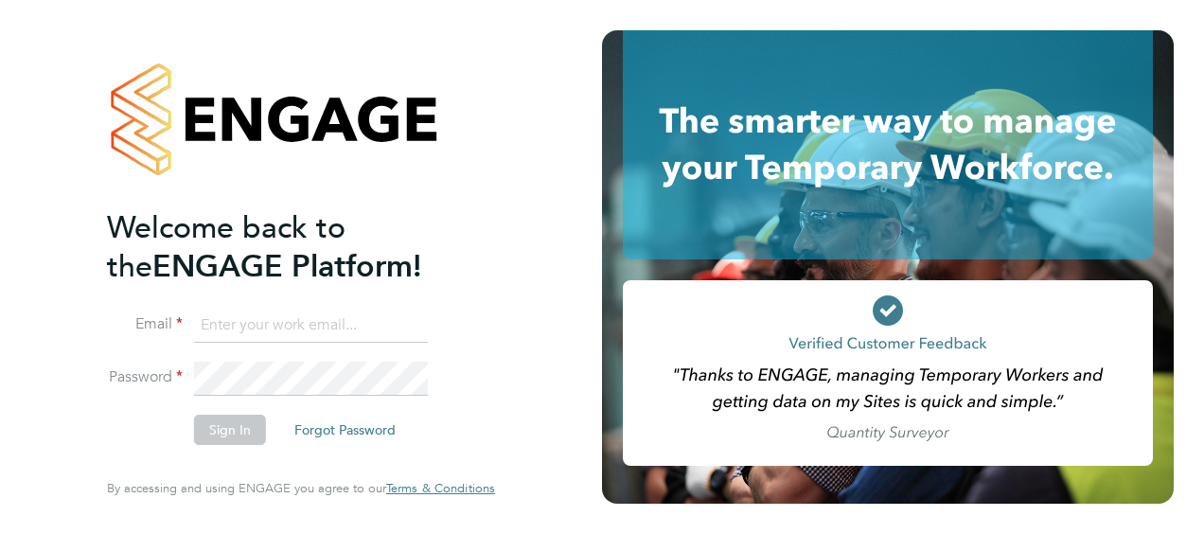
type input "[EMAIL_ADDRESS][PERSON_NAME][DOMAIN_NAME]"
click at [471, 417] on li "Sign In Forgot Password" at bounding box center [291, 439] width 369 height 49
click at [237, 426] on button "Sign In" at bounding box center [230, 430] width 72 height 30
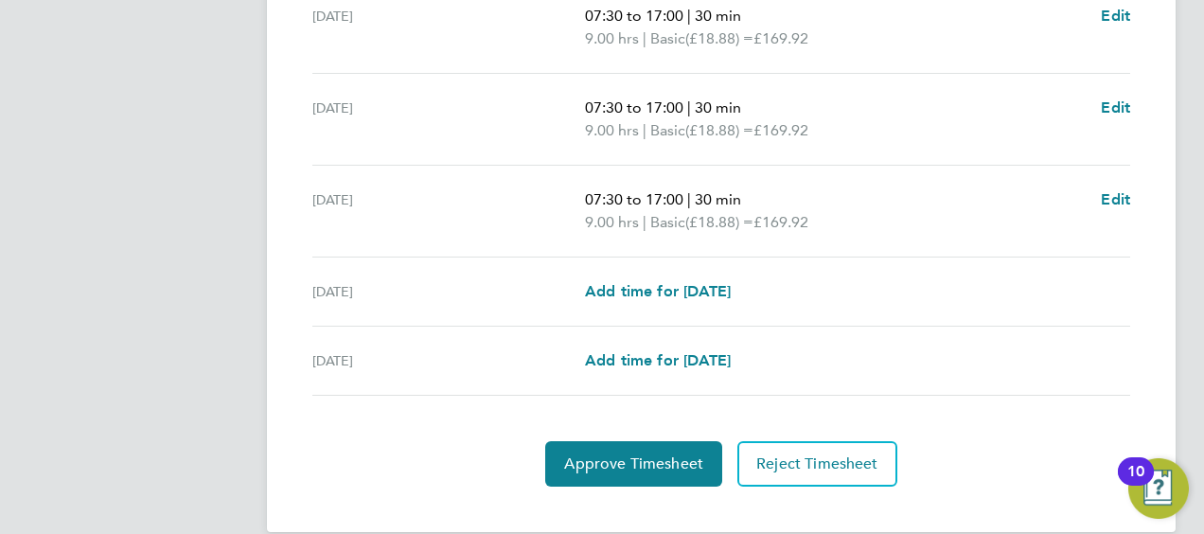
scroll to position [845, 0]
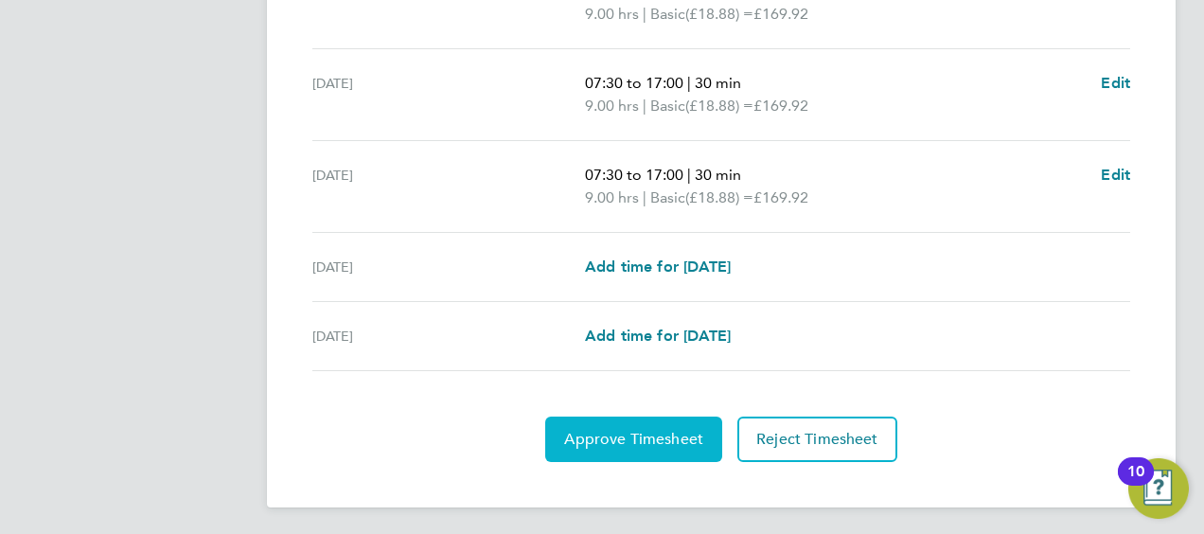
click at [623, 424] on button "Approve Timesheet" at bounding box center [633, 439] width 177 height 45
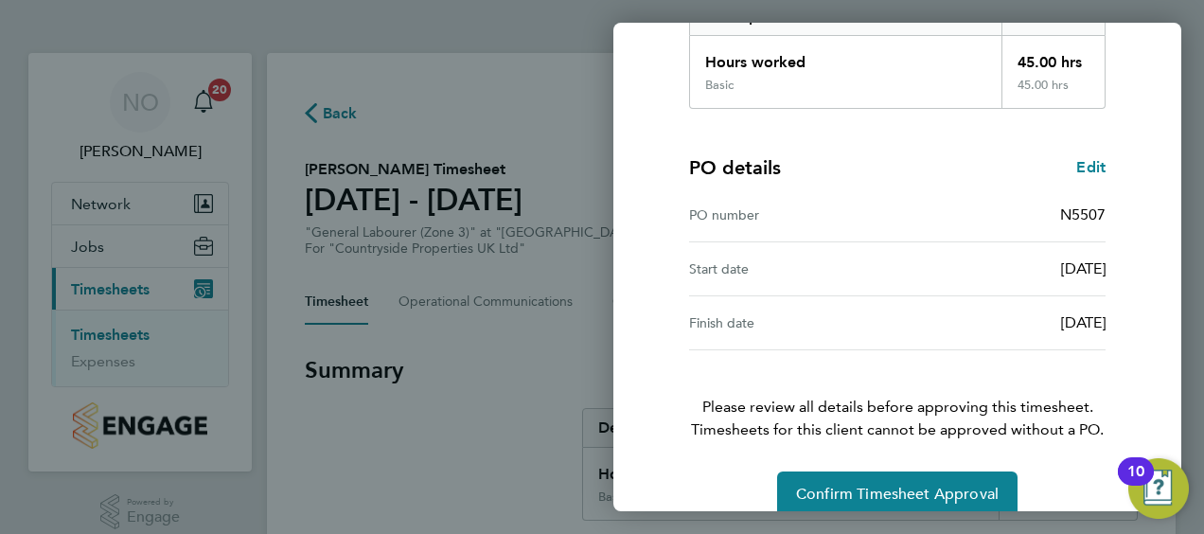
scroll to position [371, 0]
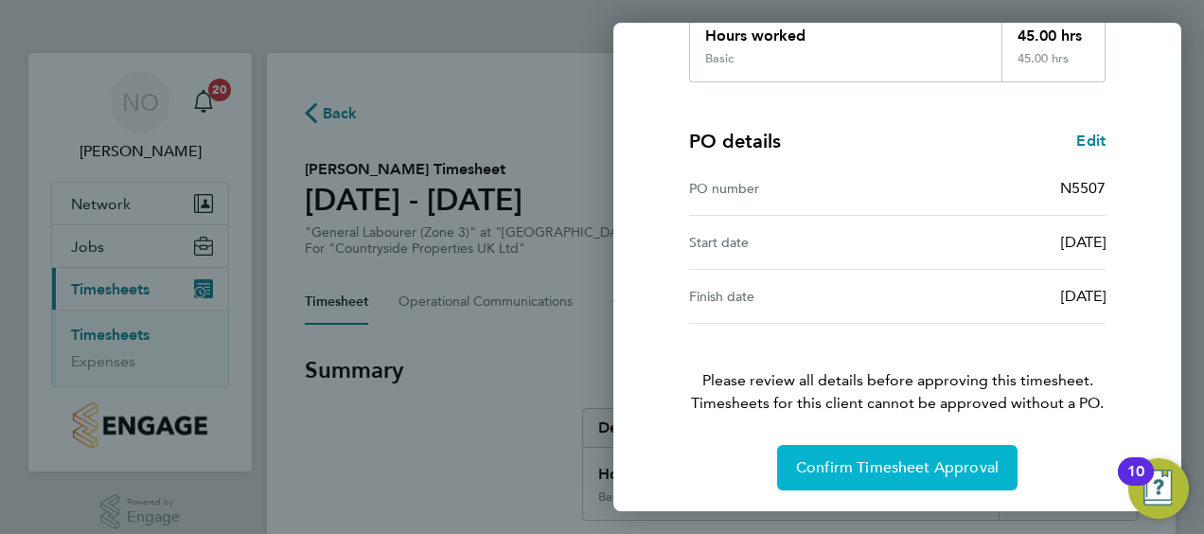
click at [850, 468] on span "Confirm Timesheet Approval" at bounding box center [897, 467] width 203 height 19
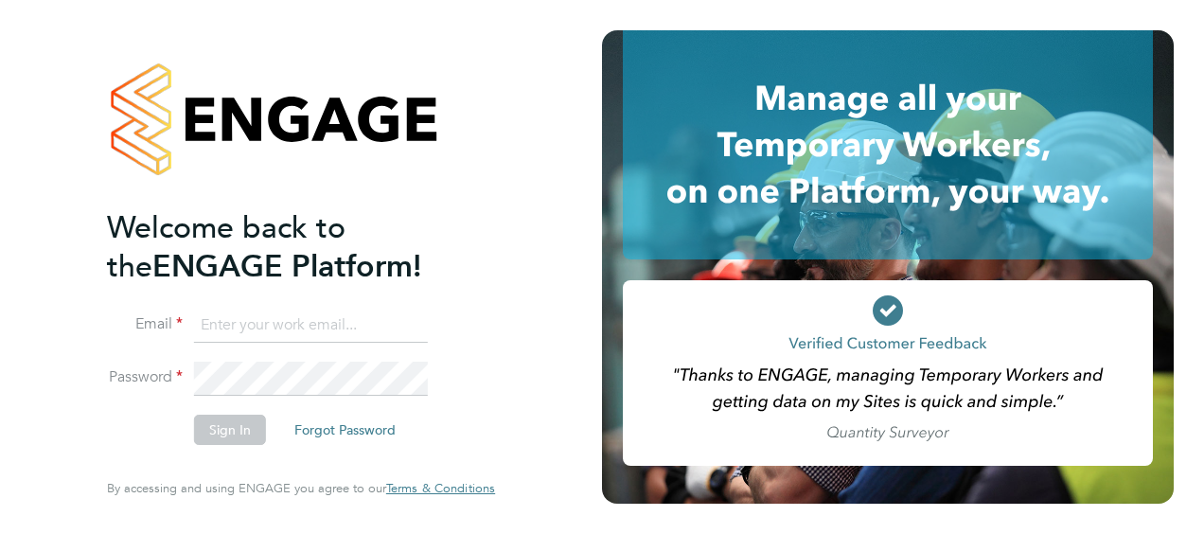
type input "[EMAIL_ADDRESS][PERSON_NAME][DOMAIN_NAME]"
click at [552, 457] on div "Welcome back to the ENGAGE Platform! Email [EMAIL_ADDRESS][PERSON_NAME][DOMAIN_…" at bounding box center [301, 267] width 602 height 534
click at [221, 429] on button "Sign In" at bounding box center [230, 430] width 72 height 30
click at [221, 429] on div "Sorry, we are having problems connecting to our services." at bounding box center [301, 267] width 602 height 534
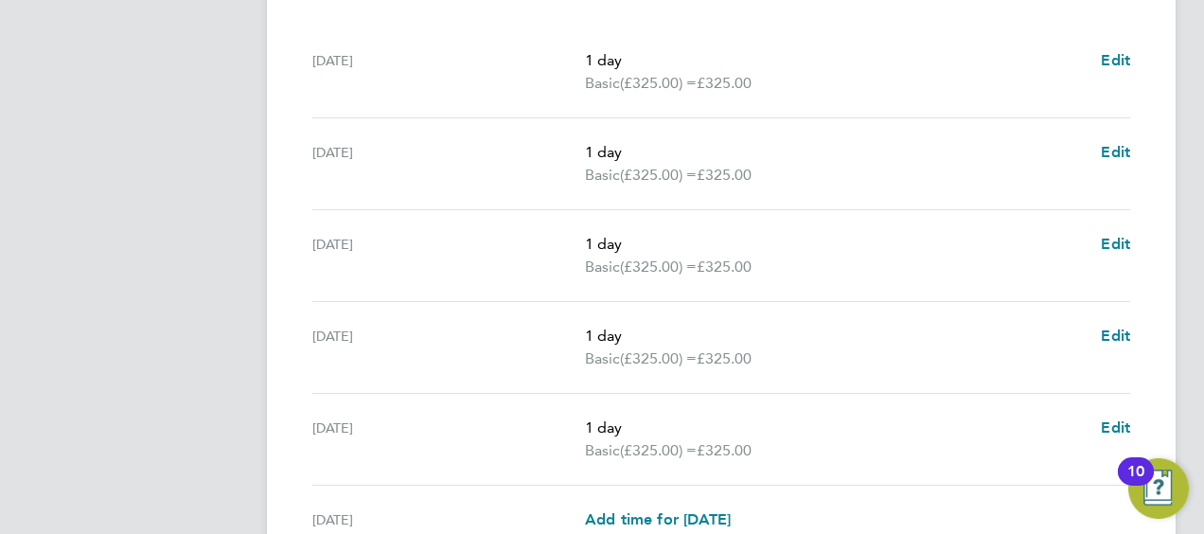
scroll to position [845, 0]
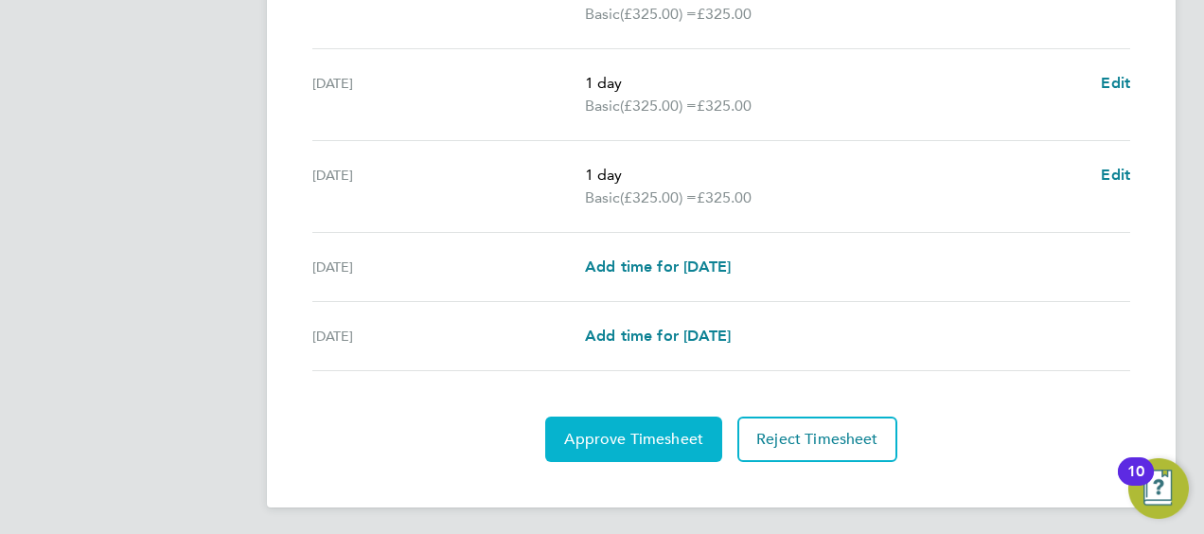
click at [615, 430] on span "Approve Timesheet" at bounding box center [633, 439] width 139 height 19
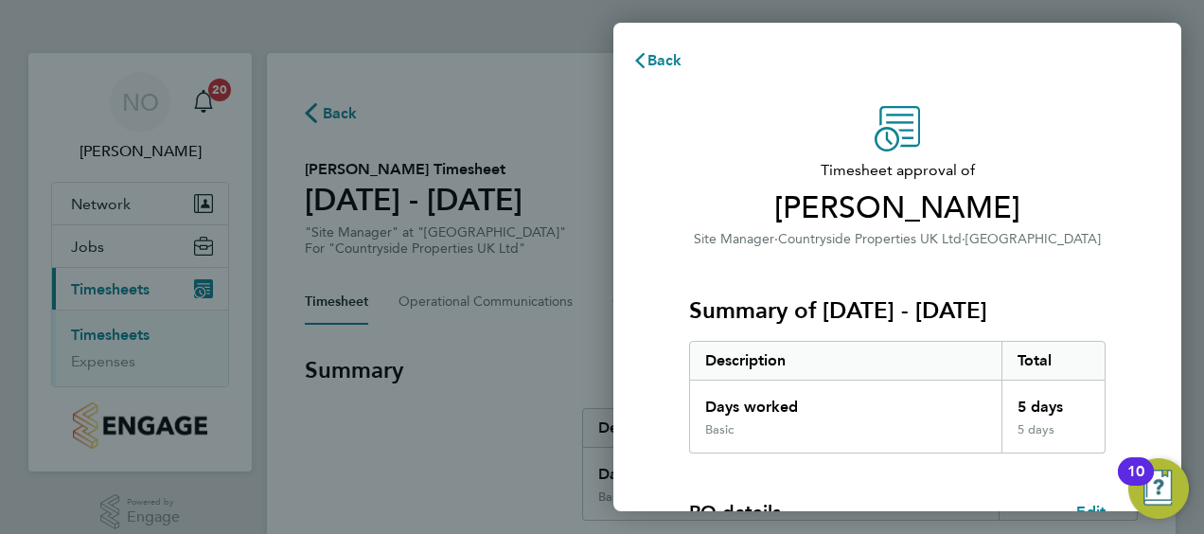
scroll to position [371, 0]
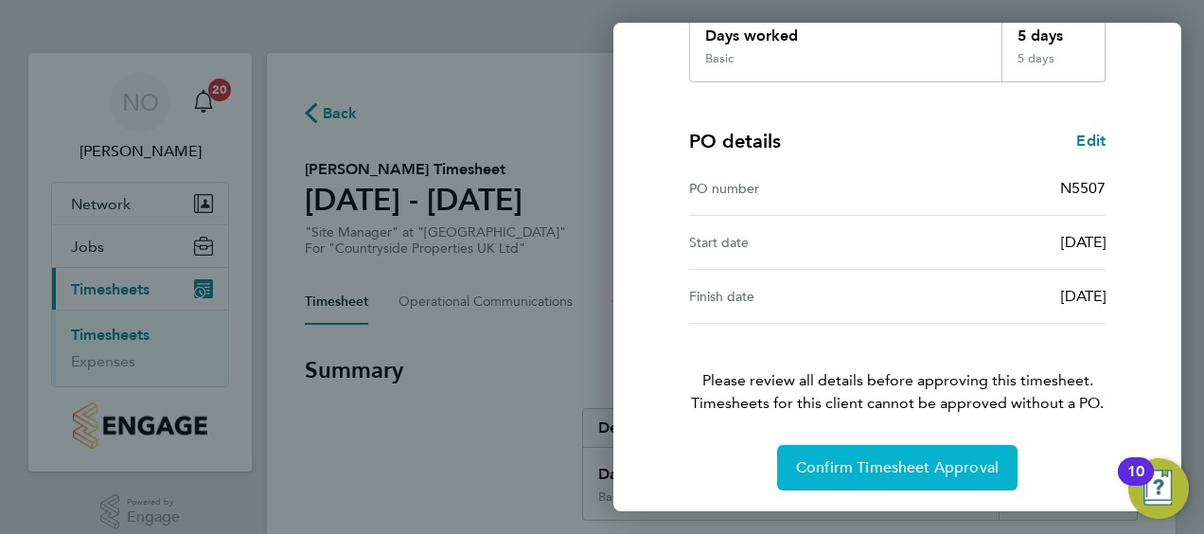
click at [893, 458] on span "Confirm Timesheet Approval" at bounding box center [897, 467] width 203 height 19
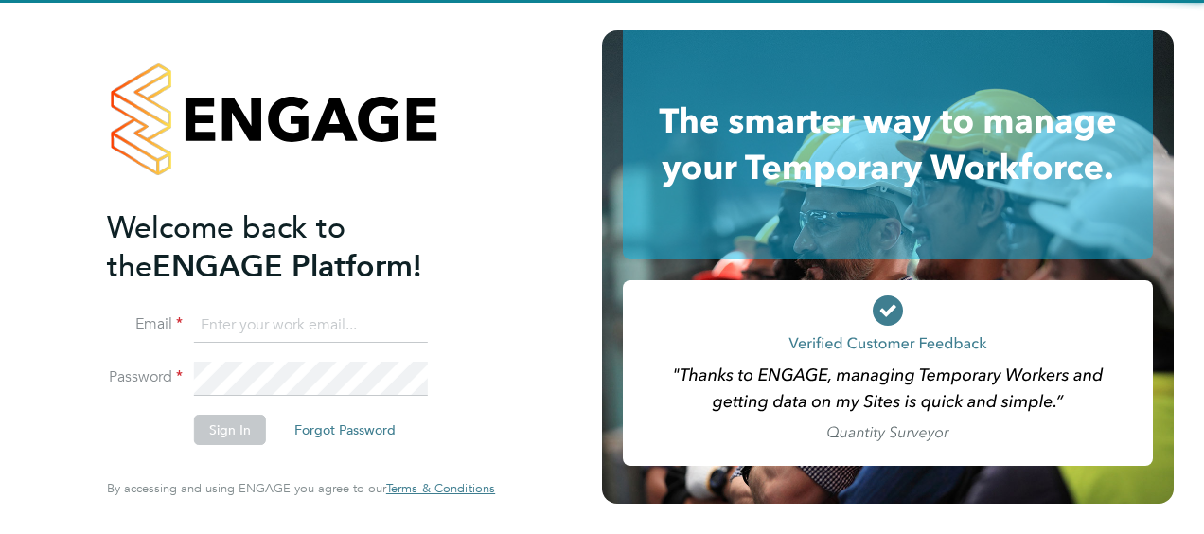
type input "[EMAIL_ADDRESS][PERSON_NAME][DOMAIN_NAME]"
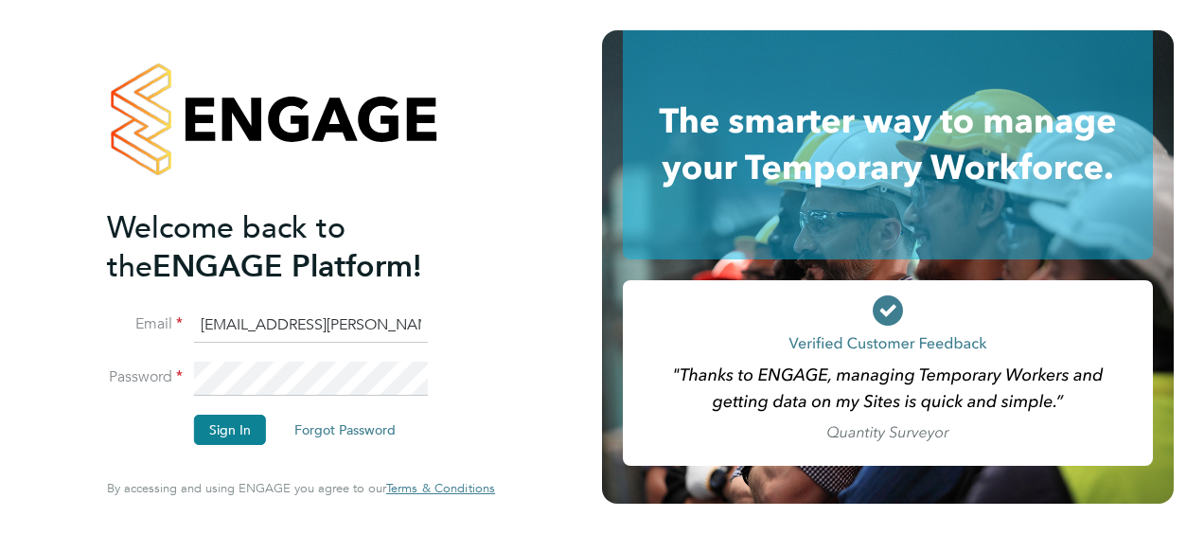
click at [502, 447] on div "Welcome back to the ENGAGE Platform! Email [EMAIL_ADDRESS][PERSON_NAME][DOMAIN_…" at bounding box center [301, 267] width 464 height 534
click at [245, 430] on button "Sign In" at bounding box center [230, 430] width 72 height 30
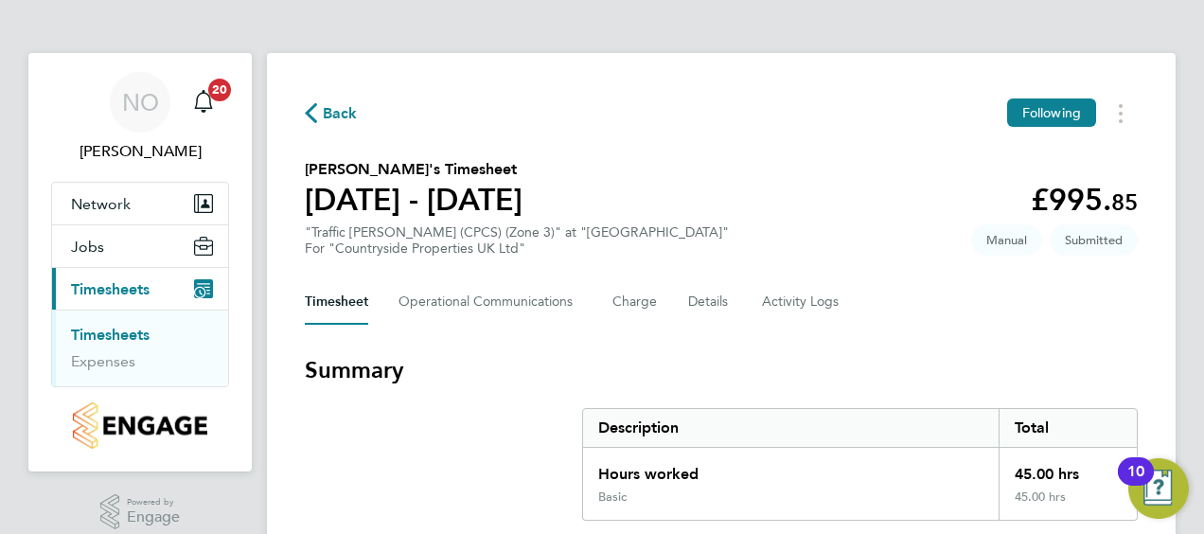
scroll to position [845, 0]
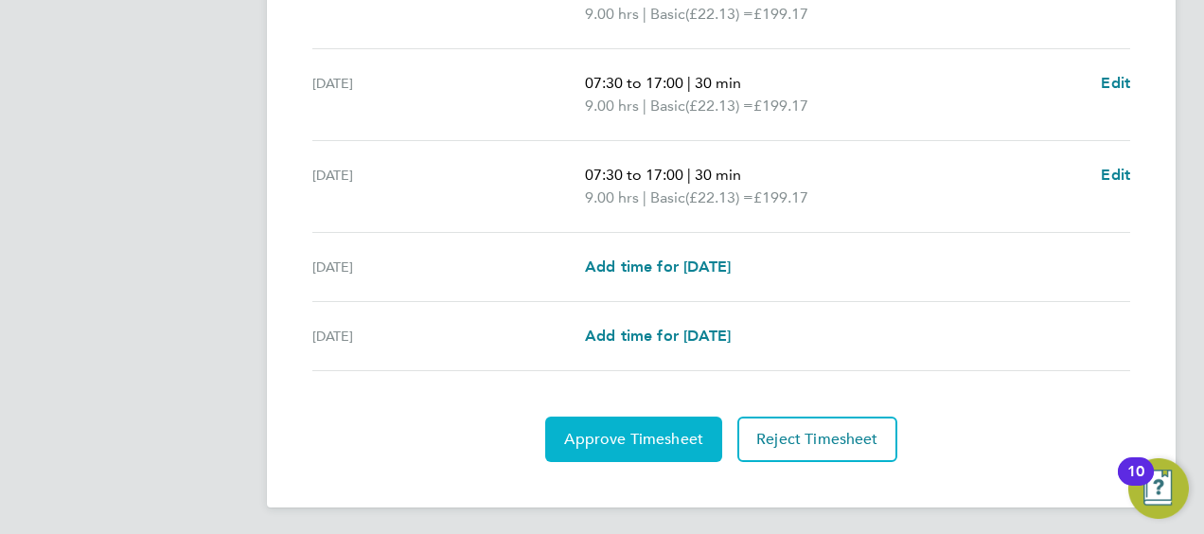
click at [598, 434] on span "Approve Timesheet" at bounding box center [633, 439] width 139 height 19
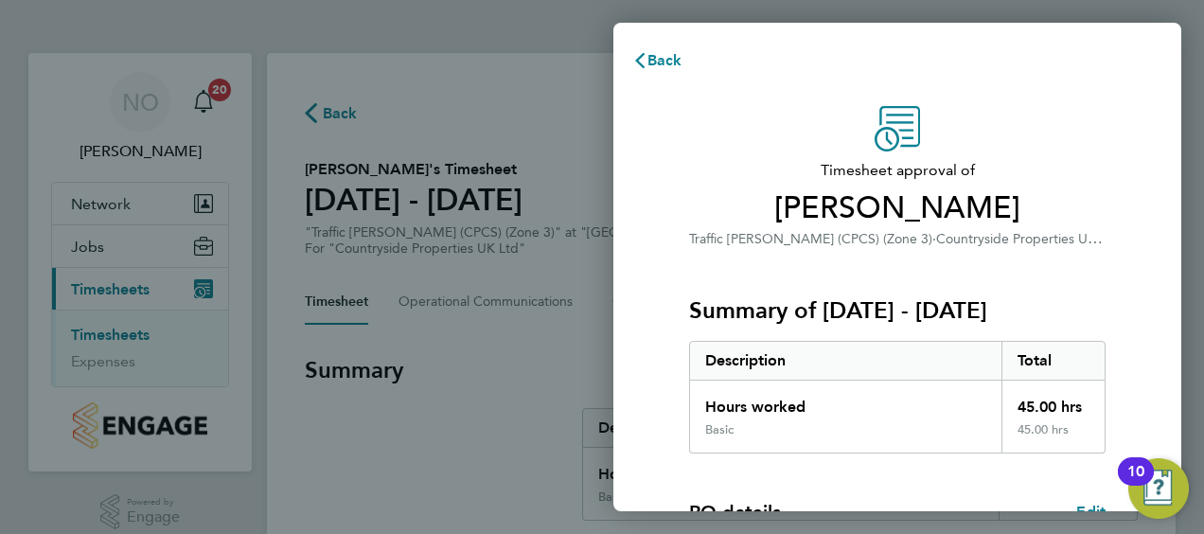
scroll to position [371, 0]
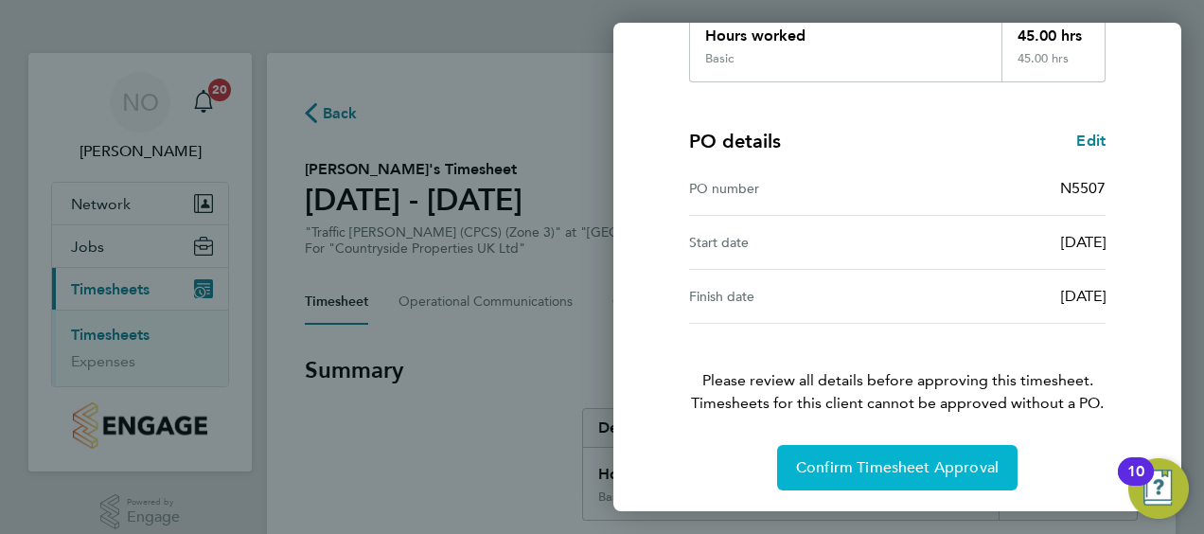
click at [865, 460] on span "Confirm Timesheet Approval" at bounding box center [897, 467] width 203 height 19
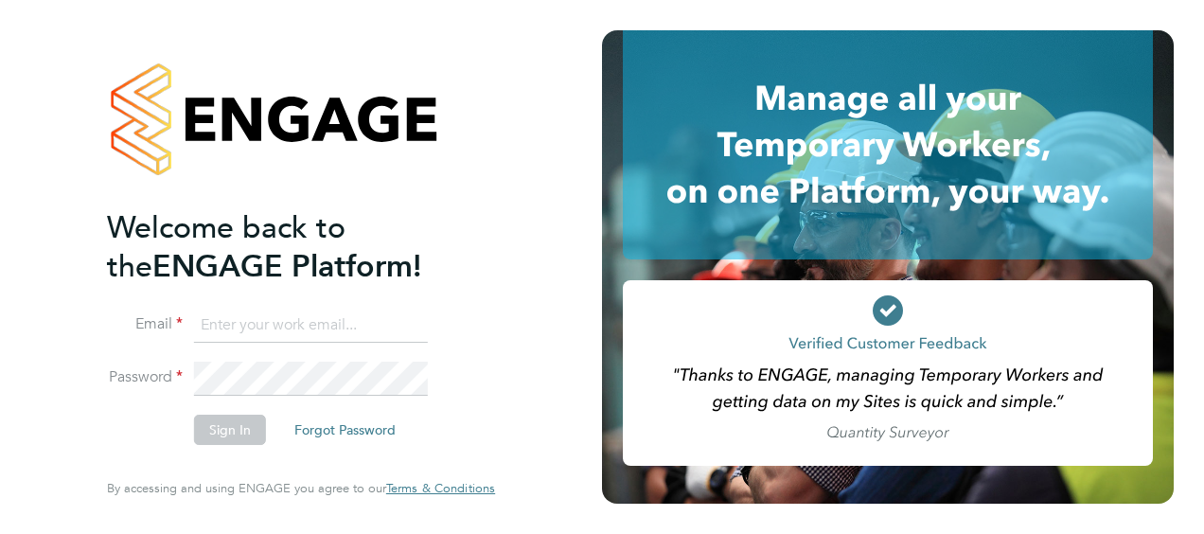
type input "nick.oshea@vistry.co.uk"
click at [571, 362] on div "Welcome back to the ENGAGE Platform! Email nick.oshea@vistry.co.uk Password Sig…" at bounding box center [301, 267] width 602 height 534
click at [223, 430] on button "Sign In" at bounding box center [230, 430] width 72 height 30
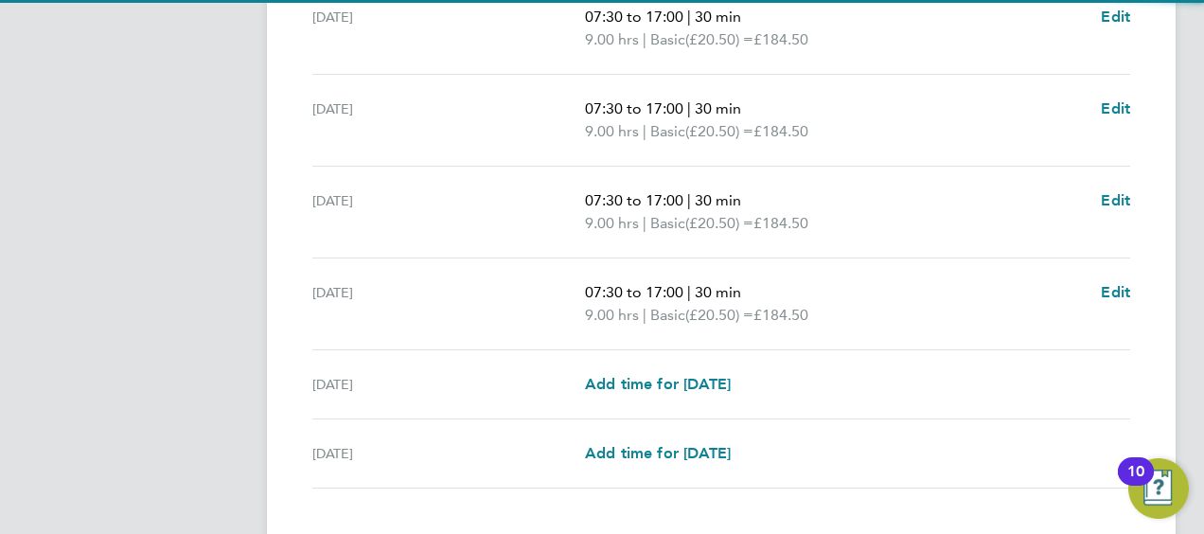
scroll to position [845, 0]
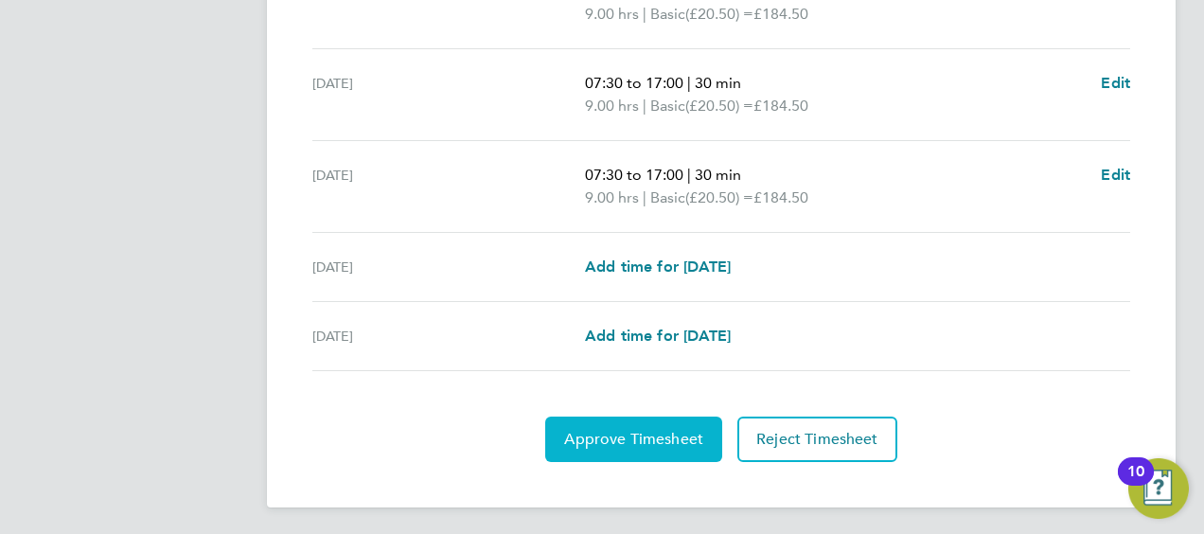
click at [608, 430] on span "Approve Timesheet" at bounding box center [633, 439] width 139 height 19
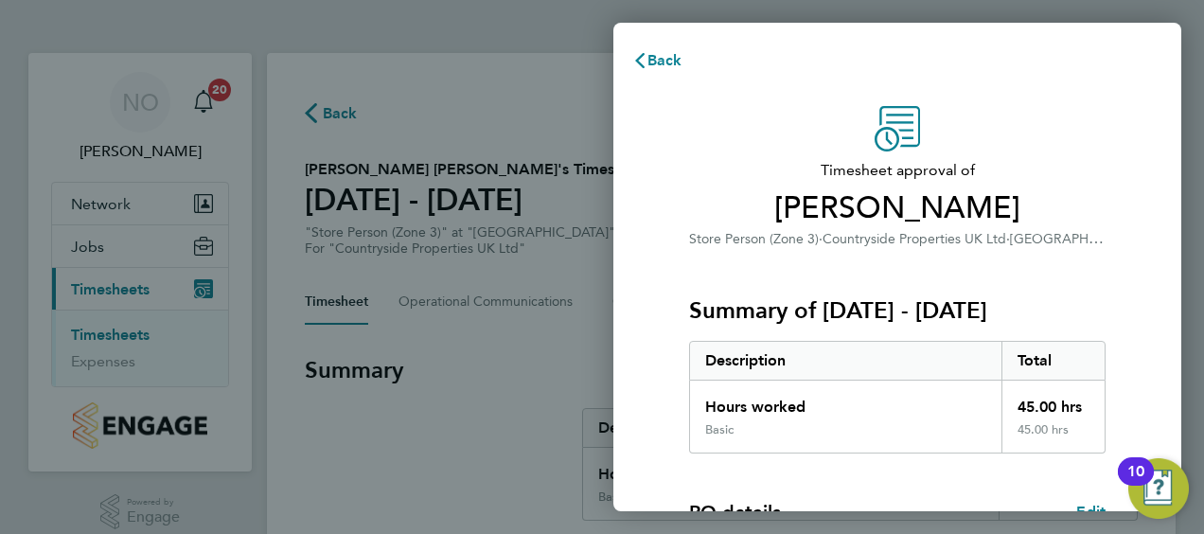
scroll to position [371, 0]
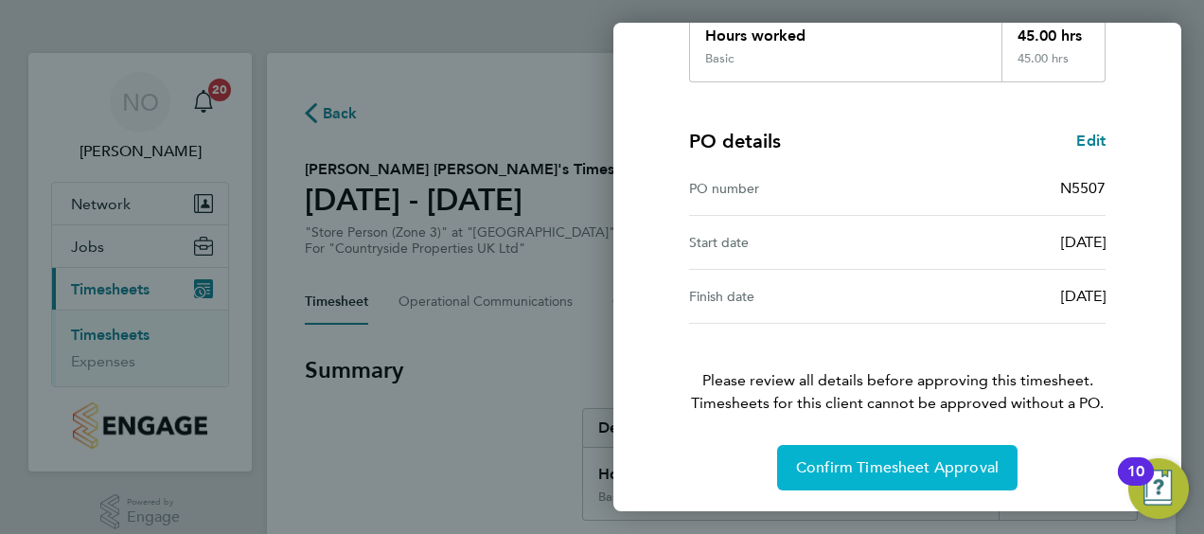
click at [807, 458] on span "Confirm Timesheet Approval" at bounding box center [897, 467] width 203 height 19
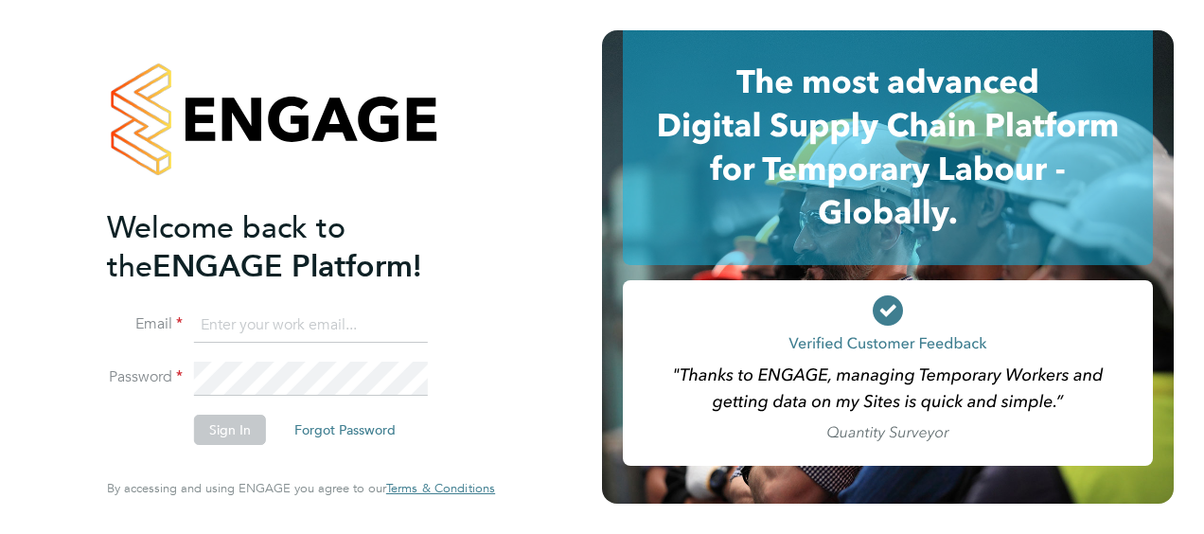
type input "[EMAIL_ADDRESS][PERSON_NAME][DOMAIN_NAME]"
click at [577, 452] on div "Welcome back to the ENGAGE Platform! Email [EMAIL_ADDRESS][PERSON_NAME][DOMAIN_…" at bounding box center [301, 267] width 602 height 534
click at [239, 432] on button "Sign In" at bounding box center [230, 430] width 72 height 30
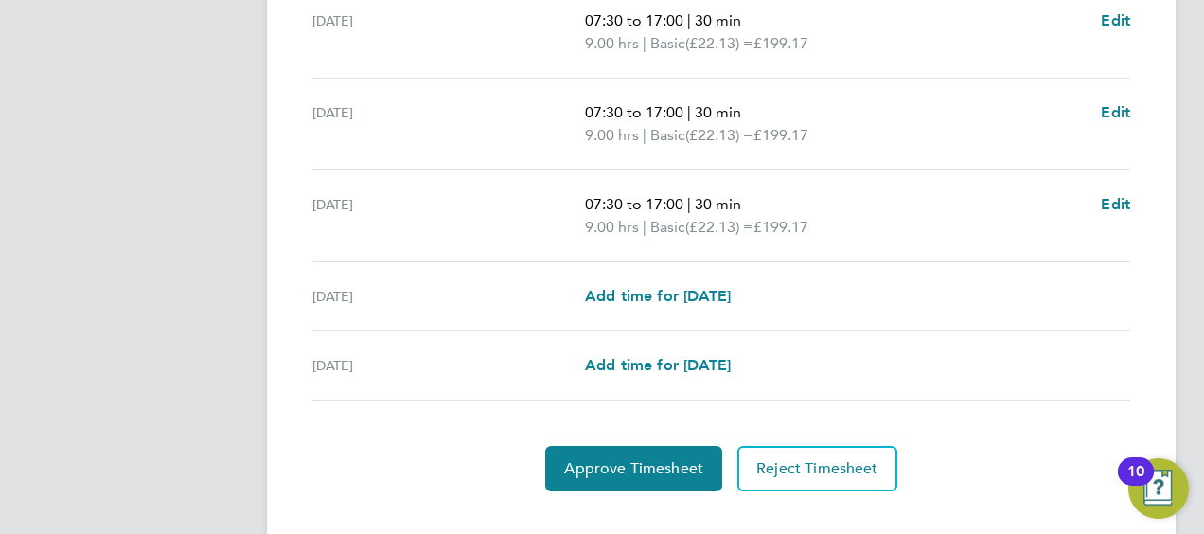
scroll to position [845, 0]
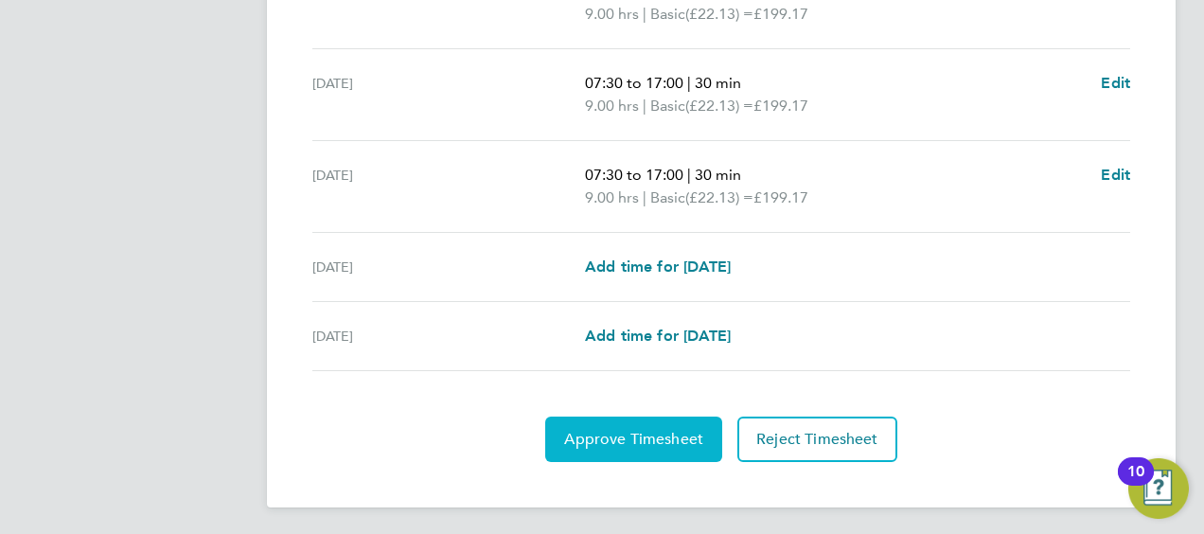
click at [630, 434] on span "Approve Timesheet" at bounding box center [633, 439] width 139 height 19
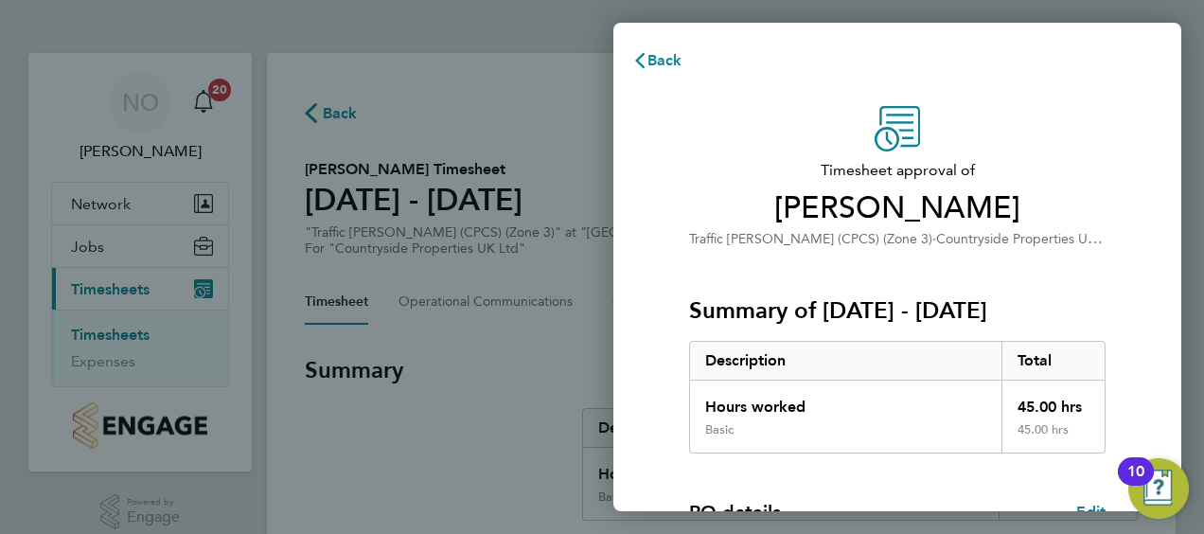
scroll to position [371, 0]
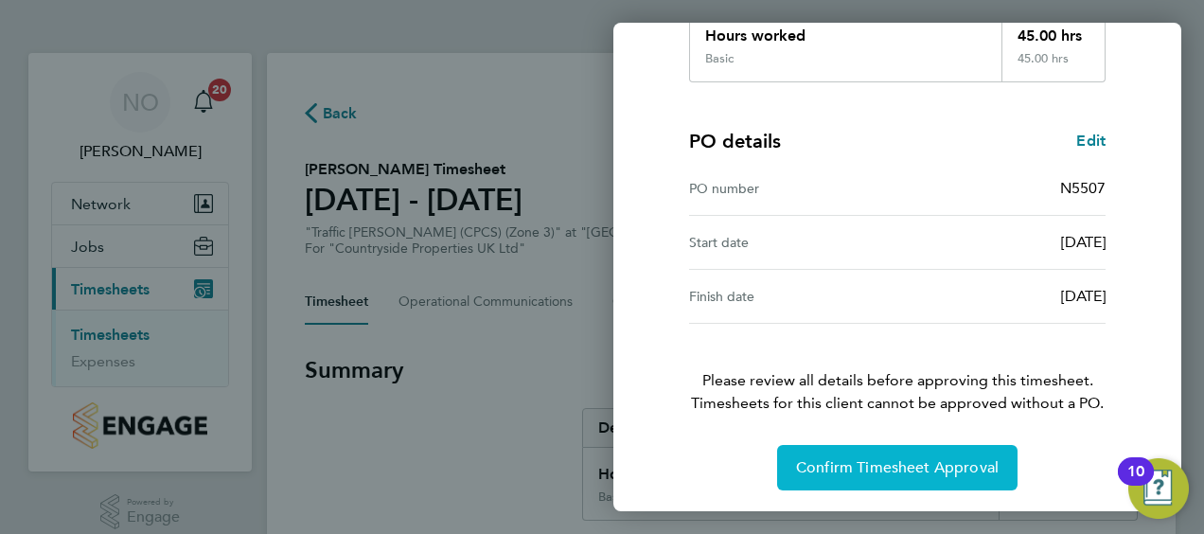
click at [878, 455] on button "Confirm Timesheet Approval" at bounding box center [897, 467] width 240 height 45
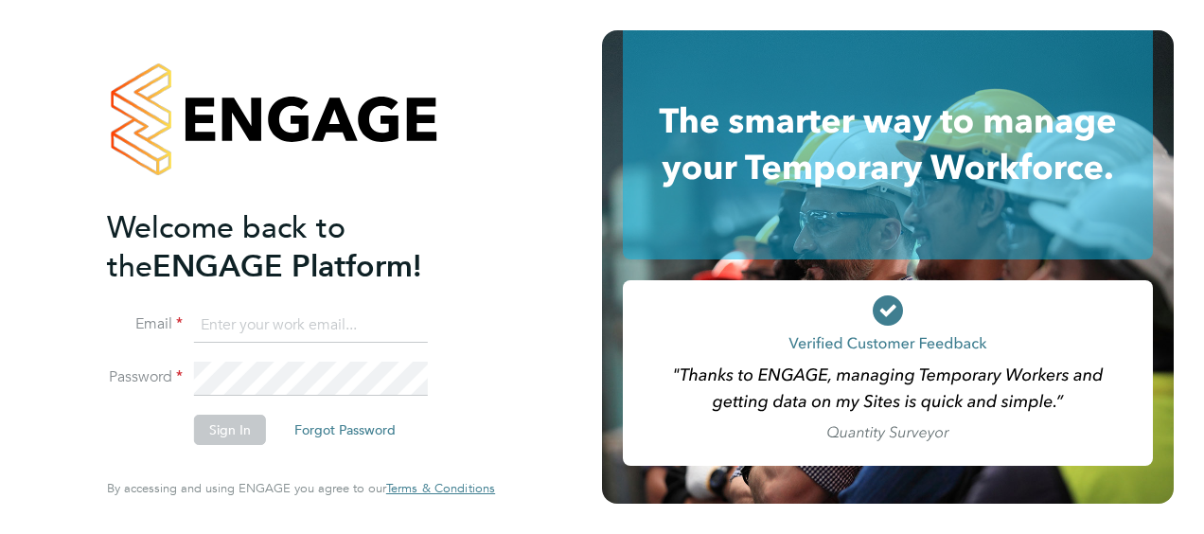
type input "[EMAIL_ADDRESS][PERSON_NAME][DOMAIN_NAME]"
click at [494, 435] on div "Welcome back to the ENGAGE Platform! Email [EMAIL_ADDRESS][PERSON_NAME][DOMAIN_…" at bounding box center [301, 263] width 388 height 466
click at [233, 428] on button "Sign In" at bounding box center [230, 430] width 72 height 30
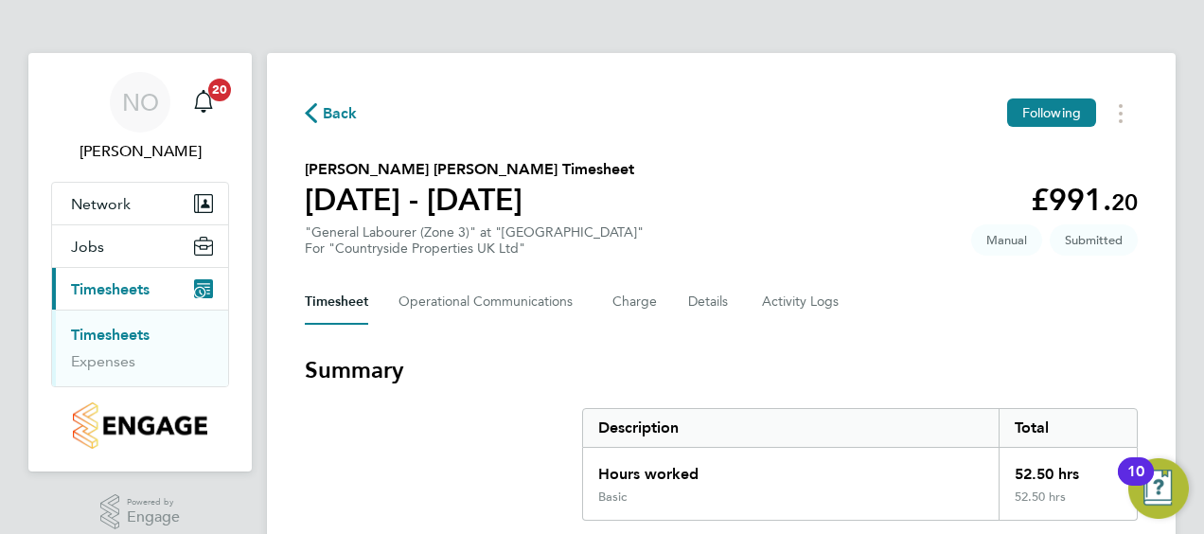
click at [488, 422] on section "Summary Description Total Hours worked 52.50 hrs Basic 52.50 hrs" at bounding box center [721, 438] width 833 height 166
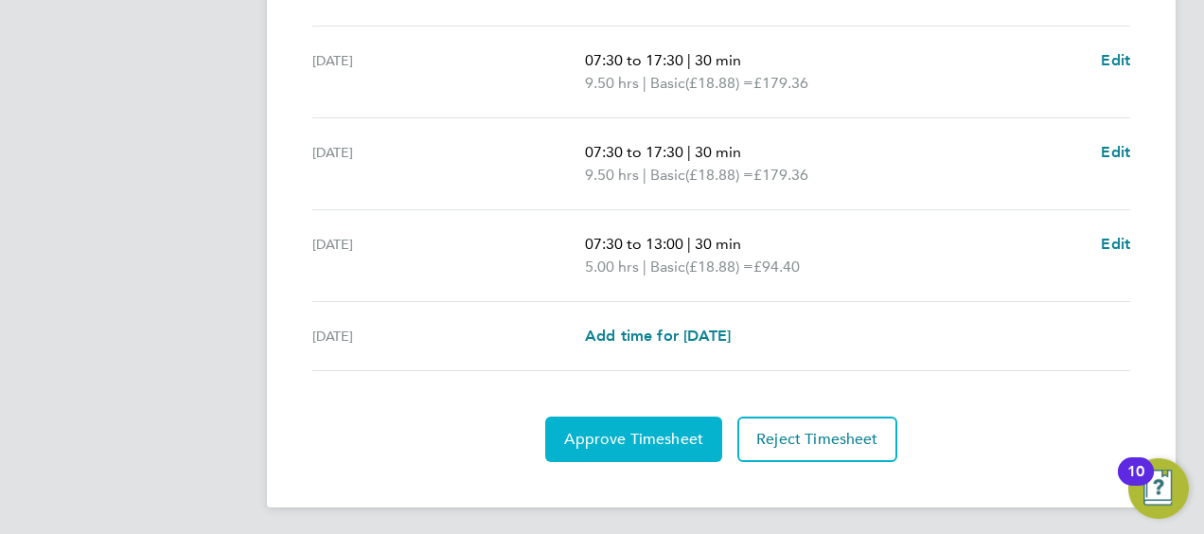
click at [621, 432] on span "Approve Timesheet" at bounding box center [633, 439] width 139 height 19
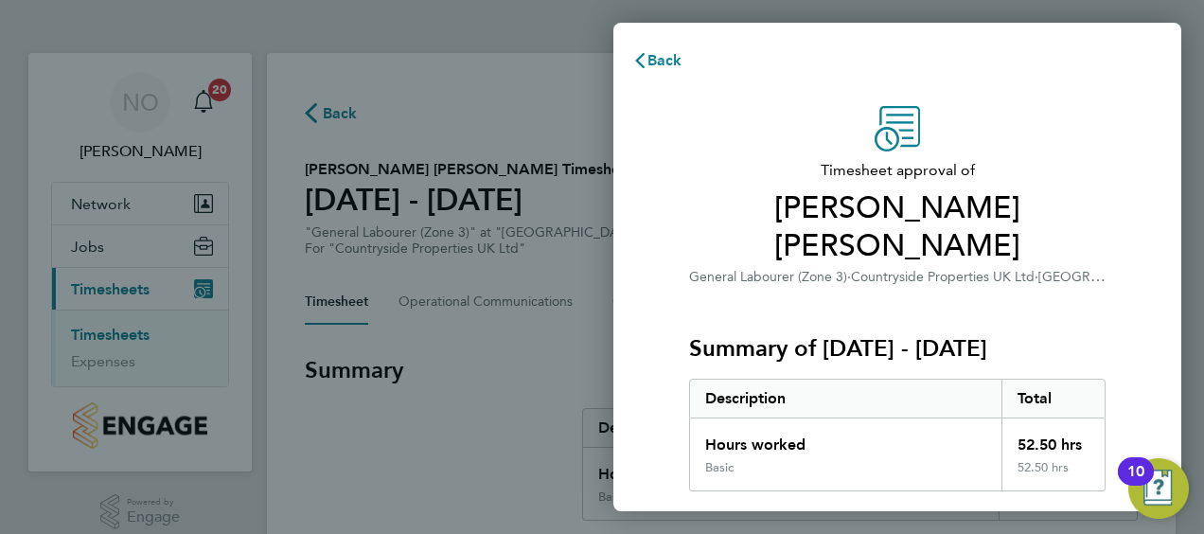
scroll to position [371, 0]
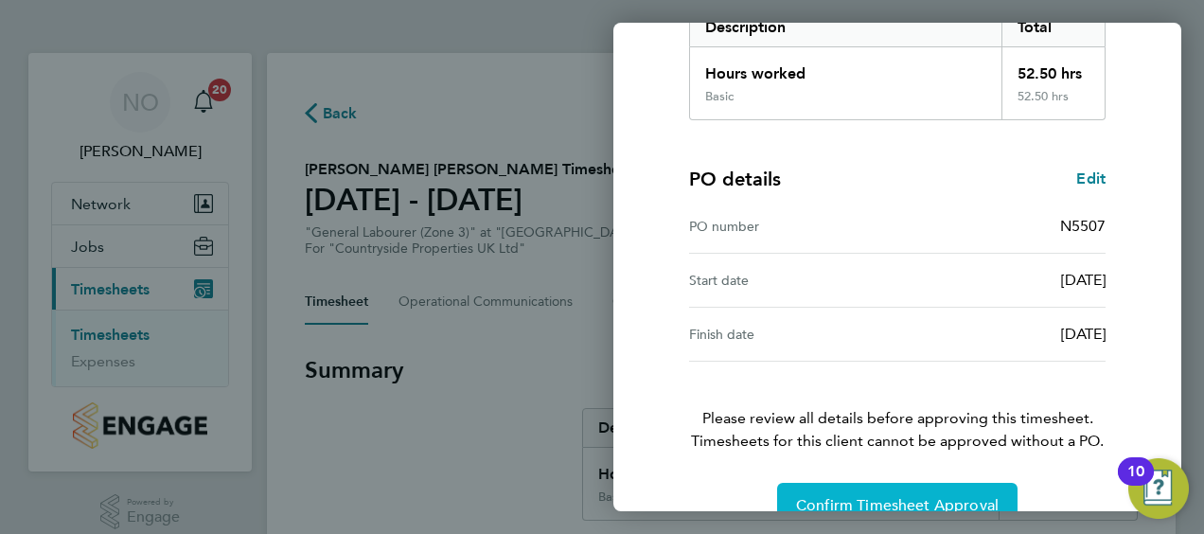
click at [885, 496] on span "Confirm Timesheet Approval" at bounding box center [897, 505] width 203 height 19
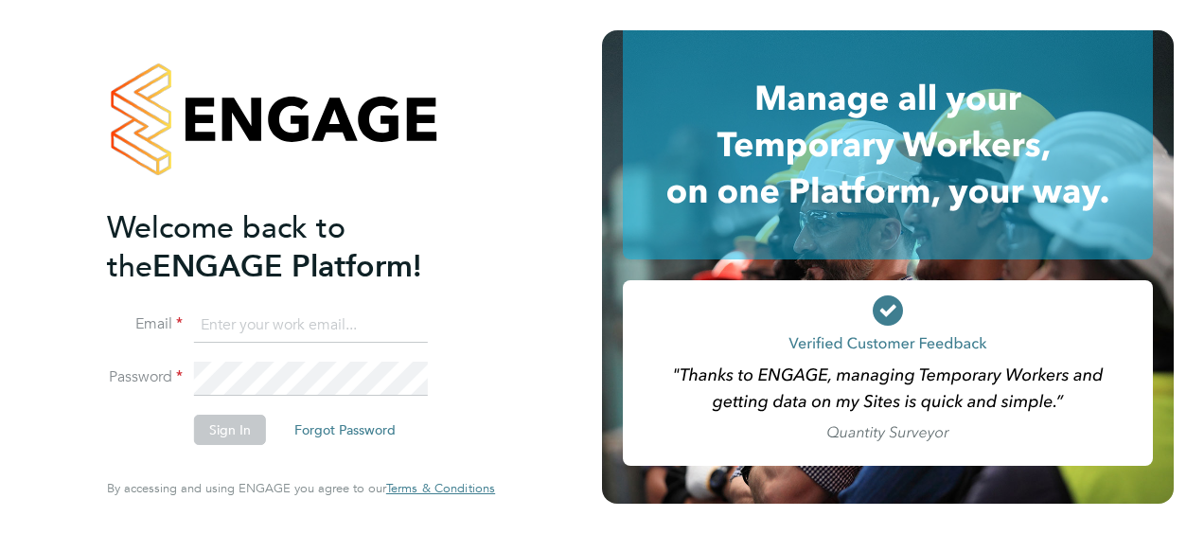
type input "nick.oshea@vistry.co.uk"
click at [544, 422] on div "Welcome back to the ENGAGE Platform! Email nick.oshea@vistry.co.uk Password Sig…" at bounding box center [301, 267] width 602 height 534
click at [218, 427] on button "Sign In" at bounding box center [230, 430] width 72 height 30
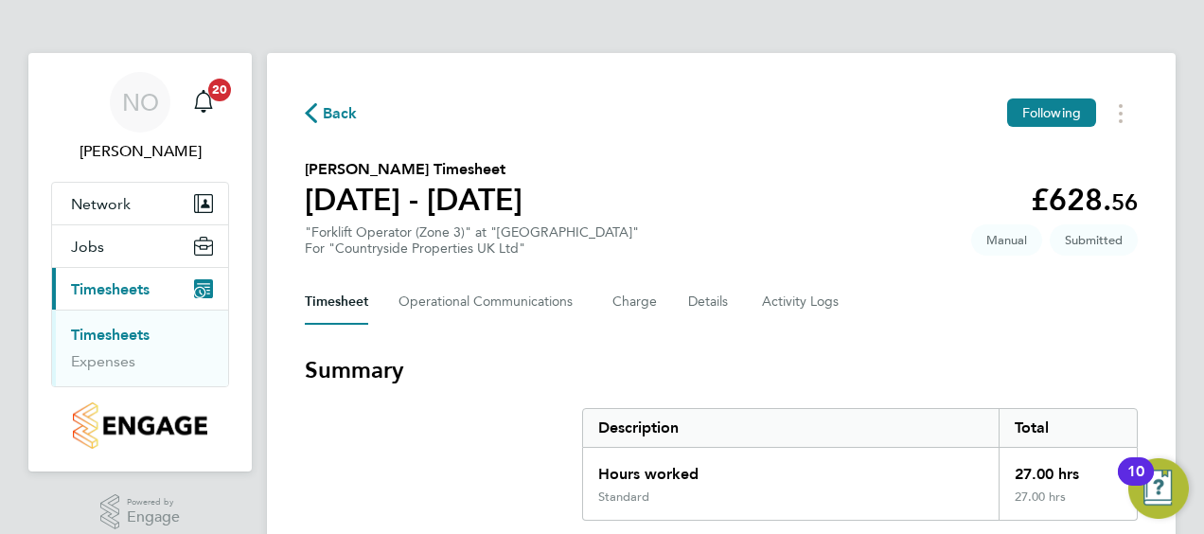
click at [443, 435] on section "Summary Description Total Hours worked 27.00 hrs Standard 27.00 hrs" at bounding box center [721, 438] width 833 height 166
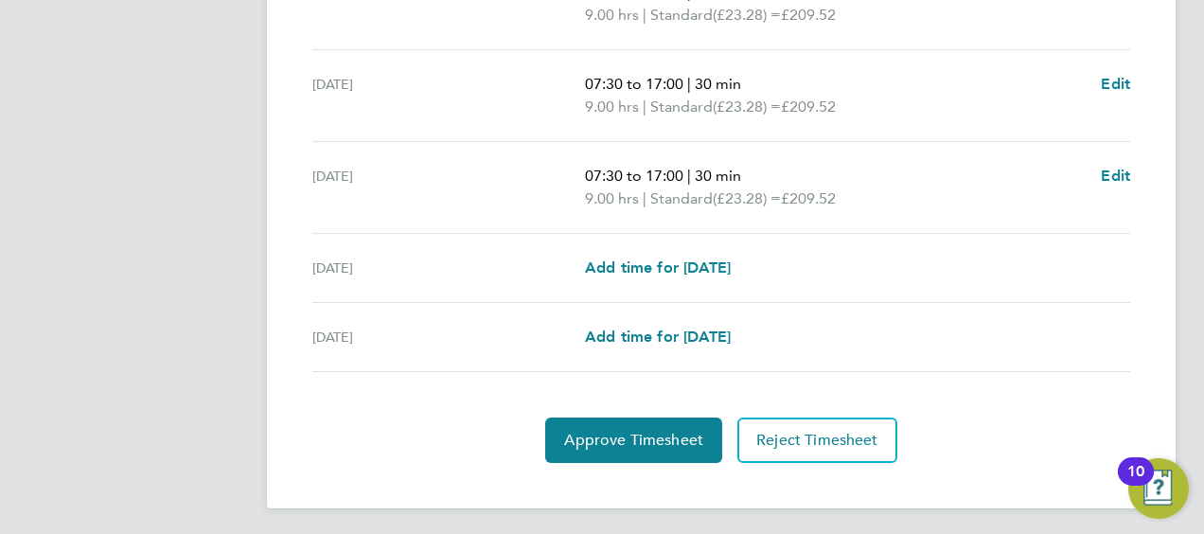
scroll to position [663, 0]
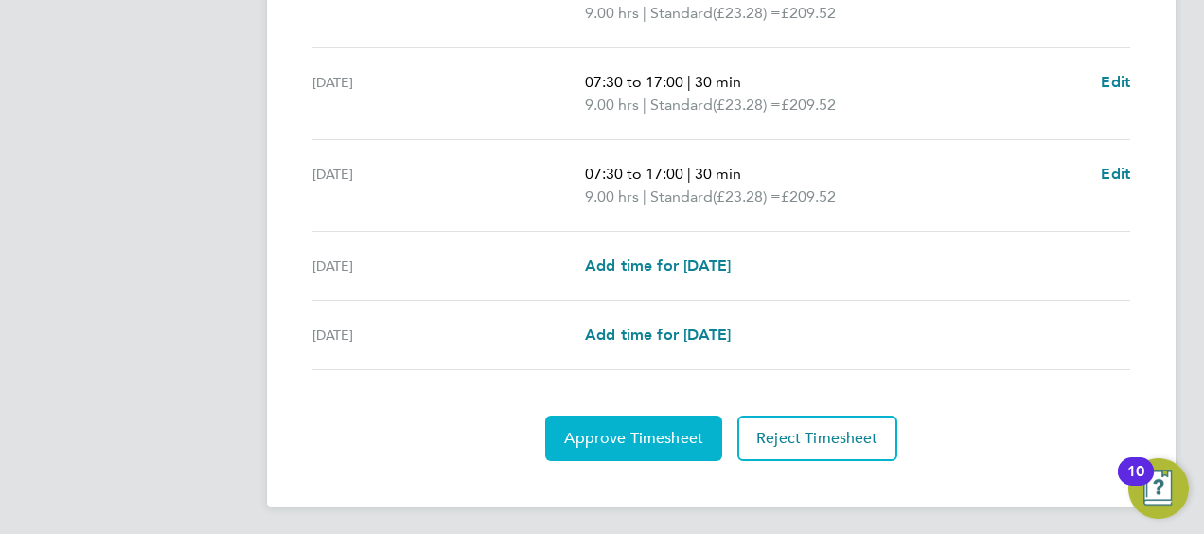
click at [648, 437] on span "Approve Timesheet" at bounding box center [633, 438] width 139 height 19
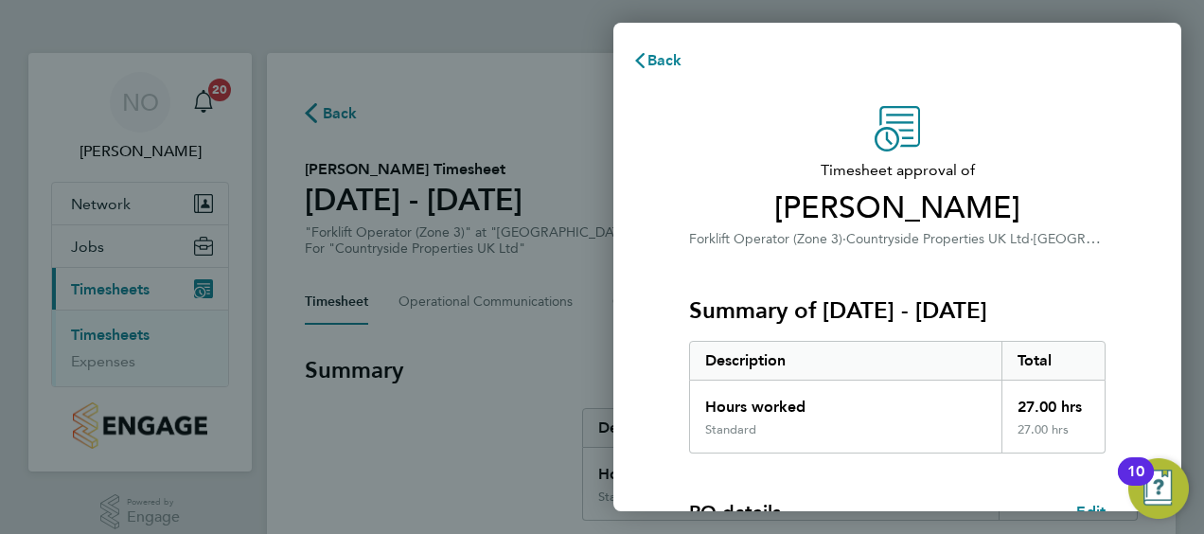
scroll to position [371, 0]
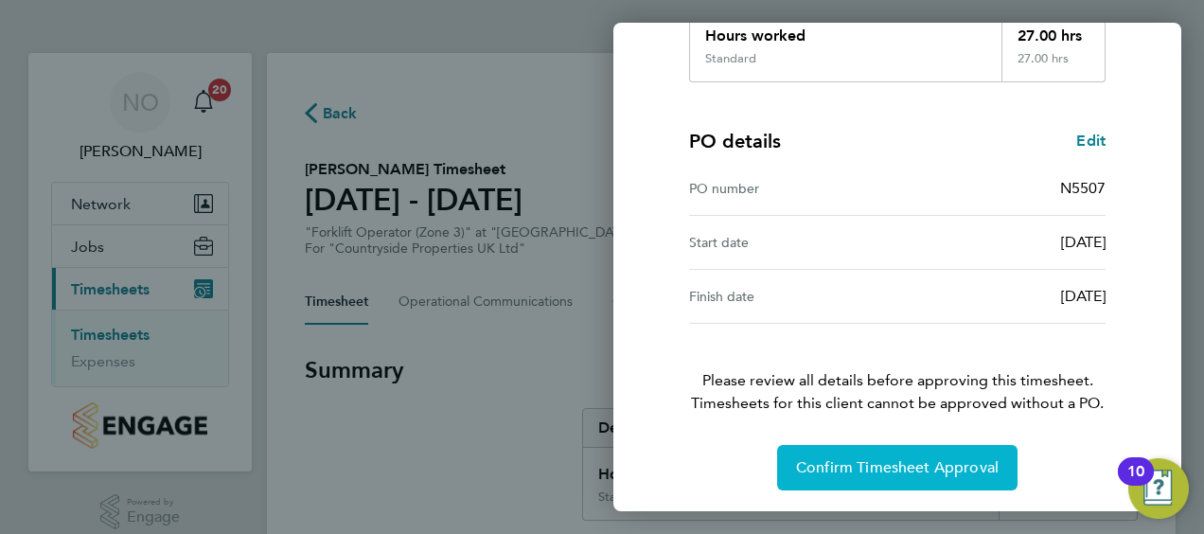
click at [863, 454] on button "Confirm Timesheet Approval" at bounding box center [897, 467] width 240 height 45
